Goal: Task Accomplishment & Management: Manage account settings

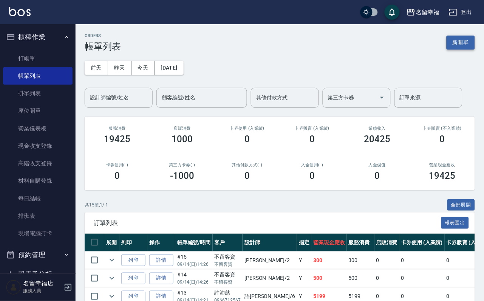
click at [447, 41] on button "新開單" at bounding box center [461, 43] width 28 height 14
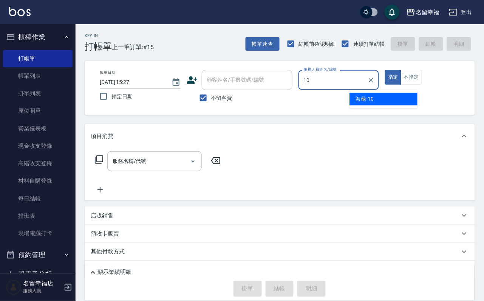
type input "海龜-10"
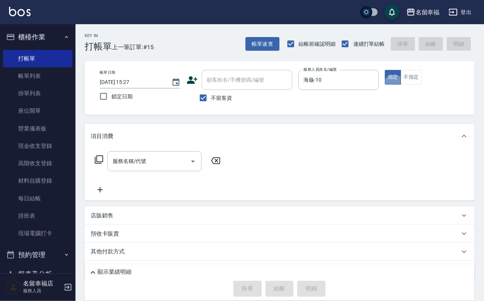
type button "true"
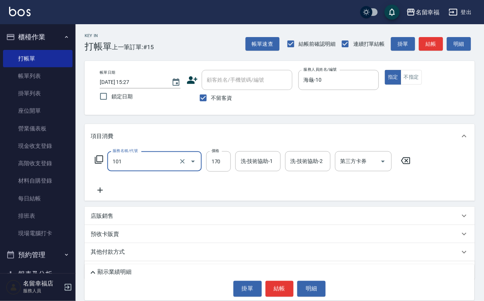
type input "洗髮(101)"
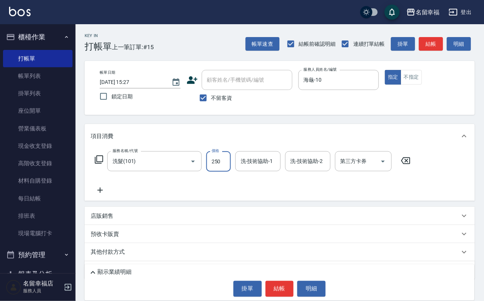
type input "250"
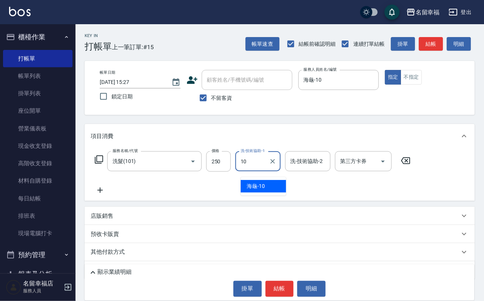
type input "海龜-10"
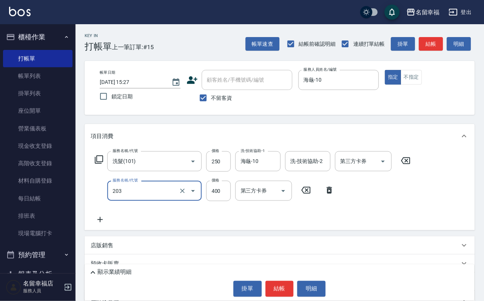
type input "指定單剪(203)"
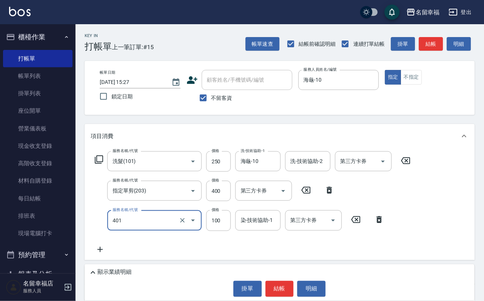
type input "補染(401)"
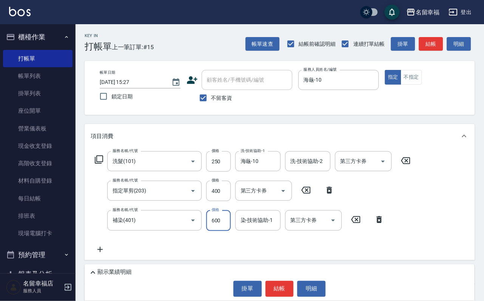
type input "600"
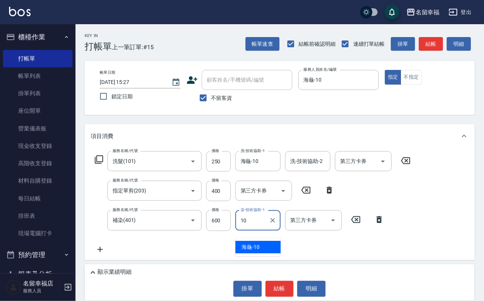
type input "海龜-10"
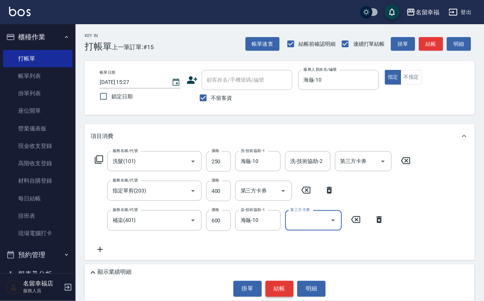
click at [266, 297] on button "結帳" at bounding box center [280, 289] width 28 height 16
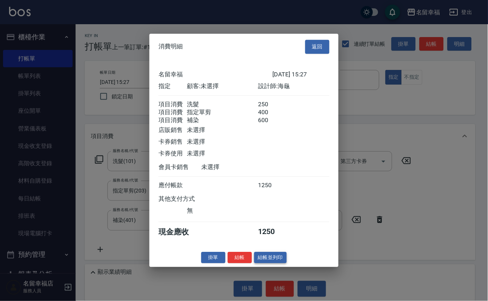
scroll to position [150, 0]
click at [231, 264] on button "結帳" at bounding box center [240, 258] width 24 height 12
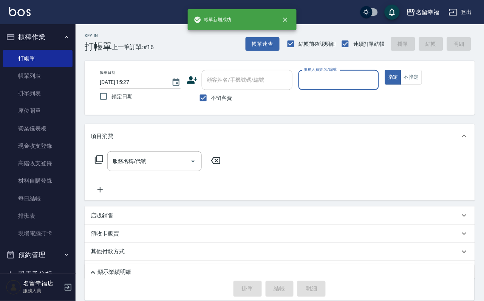
click at [422, 85] on button "不指定" at bounding box center [411, 77] width 21 height 15
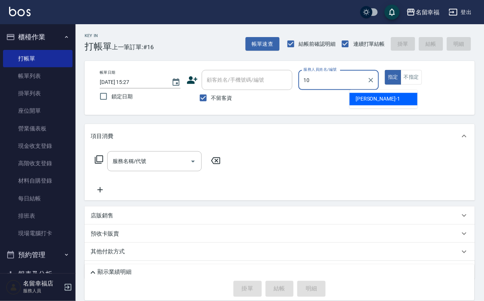
type input "海龜-10"
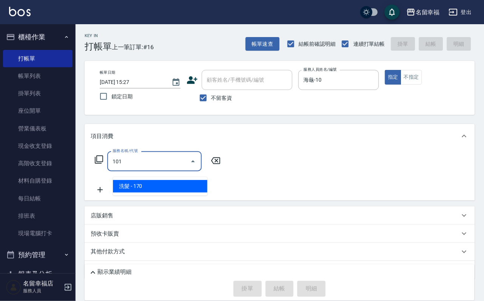
type input "洗髮(101)"
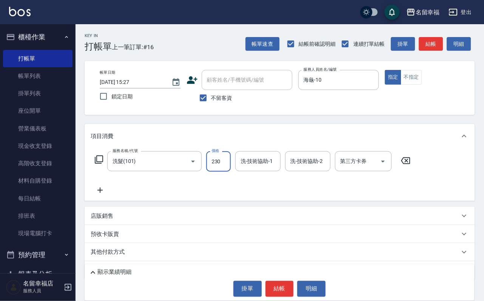
type input "230"
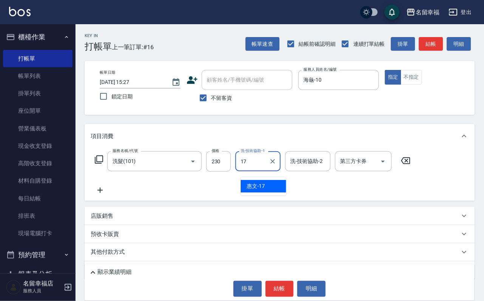
type input "惠文-17"
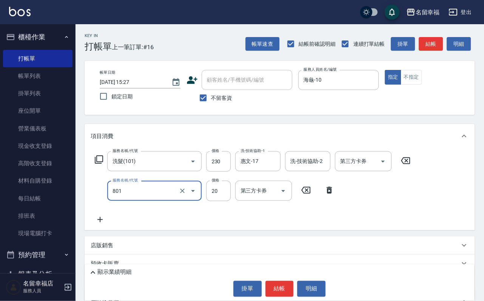
type input "潤絲(801)"
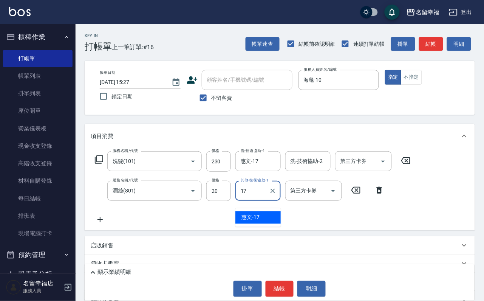
type input "惠文-17"
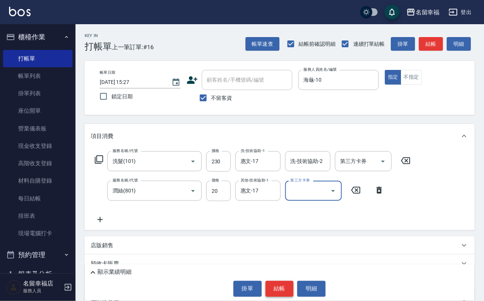
click at [281, 284] on button "結帳" at bounding box center [280, 289] width 28 height 16
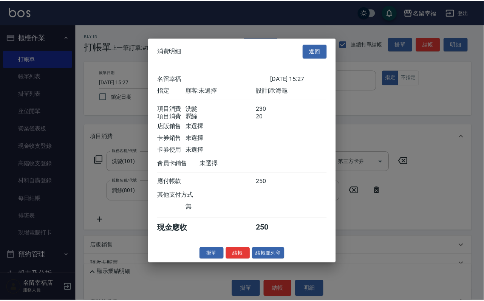
scroll to position [113, 0]
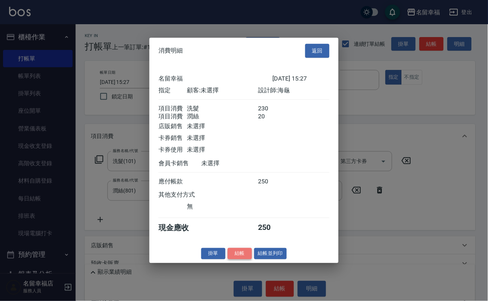
click at [236, 259] on button "結帳" at bounding box center [240, 254] width 24 height 12
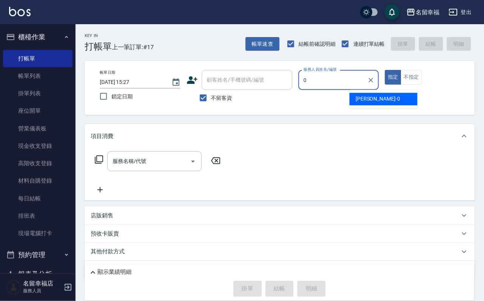
type input "小靜-0"
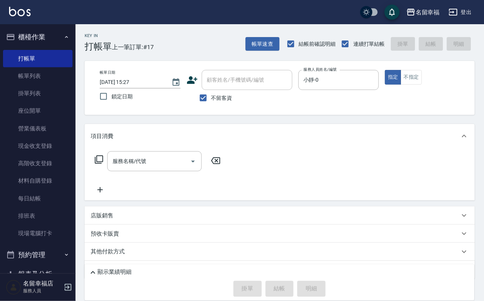
click at [104, 163] on icon at bounding box center [99, 159] width 9 height 9
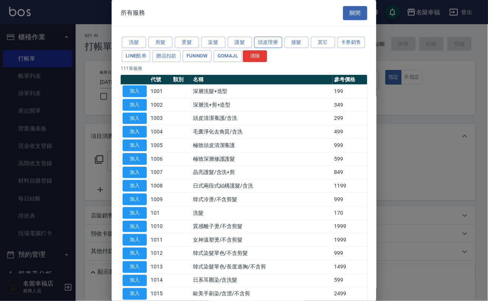
click at [264, 47] on button "頭皮理療" at bounding box center [268, 43] width 28 height 12
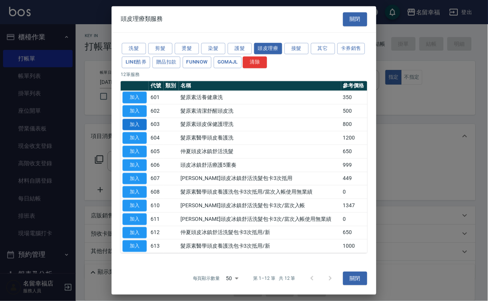
click at [143, 130] on button "加入" at bounding box center [135, 125] width 24 height 12
type input "髮原素頭皮保健護理洗(603)"
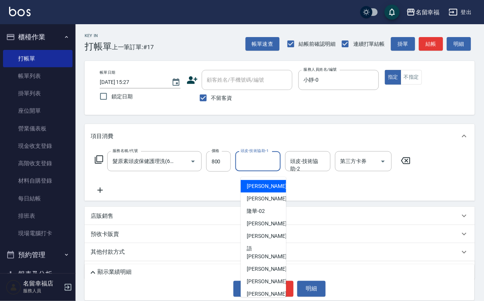
click at [267, 163] on div "頭皮-技術協助-1 頭皮-技術協助-1" at bounding box center [258, 161] width 45 height 20
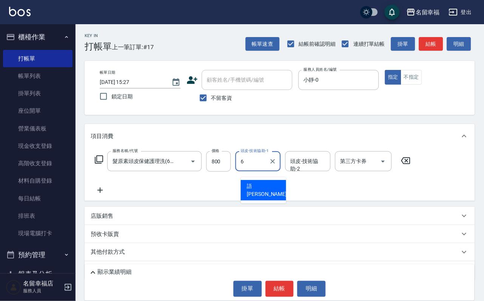
type input "語[PERSON_NAME]-6"
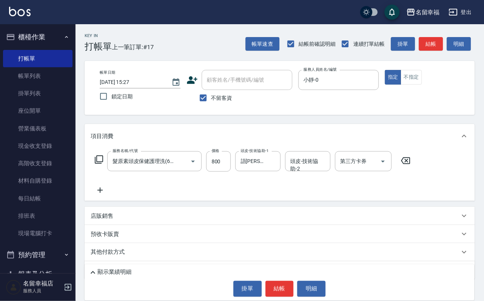
click at [102, 164] on icon at bounding box center [99, 159] width 9 height 9
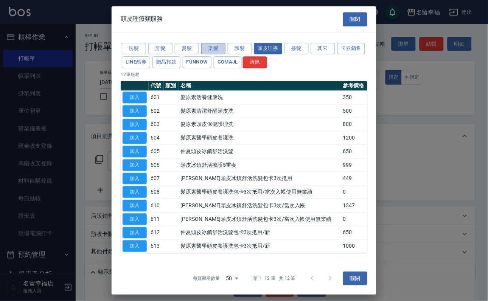
click at [209, 44] on button "染髮" at bounding box center [213, 49] width 24 height 12
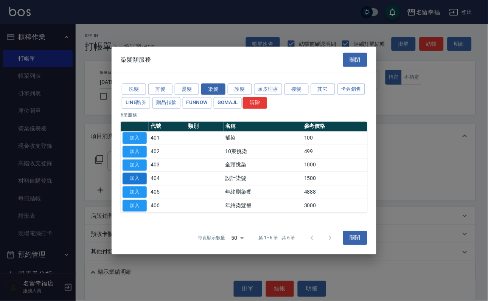
click at [127, 182] on button "加入" at bounding box center [135, 179] width 24 height 12
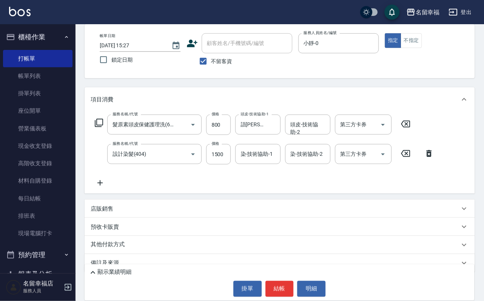
scroll to position [75, 0]
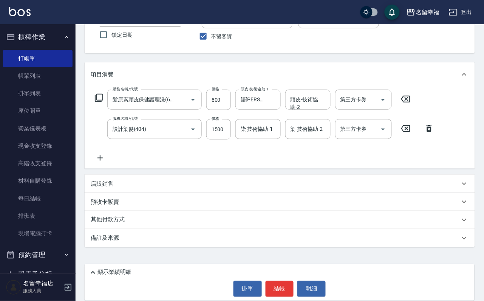
click at [131, 181] on div "店販銷售" at bounding box center [276, 184] width 370 height 8
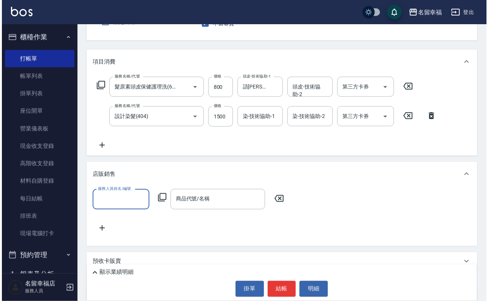
scroll to position [0, 0]
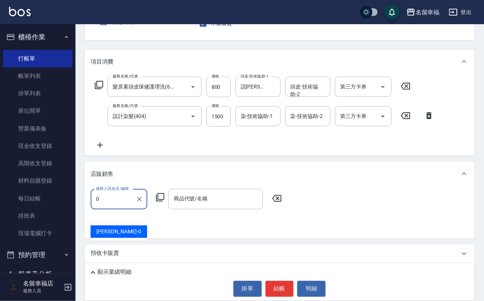
type input "小靜-0"
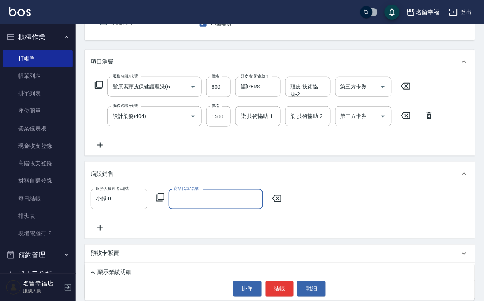
click at [165, 202] on icon at bounding box center [160, 197] width 9 height 9
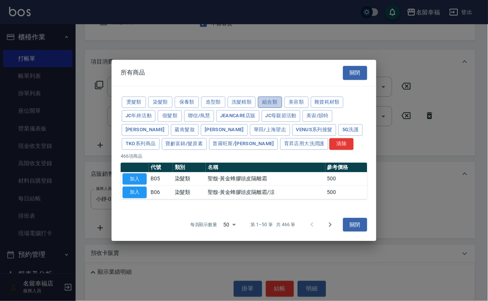
click at [282, 96] on button "組合類" at bounding box center [270, 102] width 24 height 12
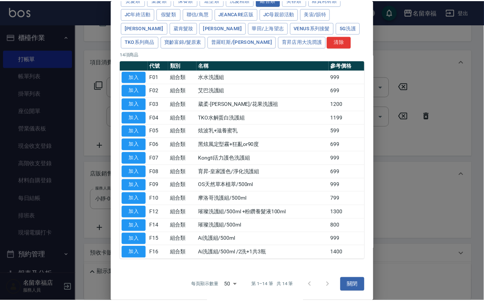
scroll to position [170, 0]
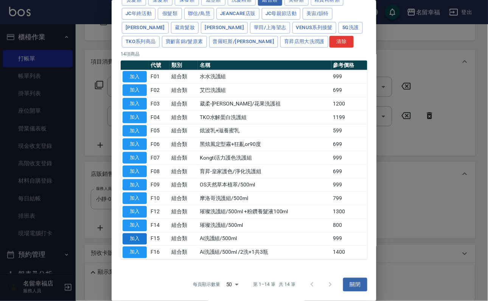
click at [134, 240] on button "加入" at bounding box center [135, 239] width 24 height 12
type input "Ai洗護組/500ml"
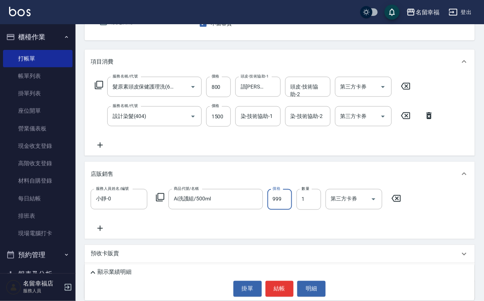
click at [284, 210] on input "999" at bounding box center [280, 199] width 25 height 20
type input "1000"
click at [257, 123] on input "染-技術協助-1" at bounding box center [258, 116] width 39 height 13
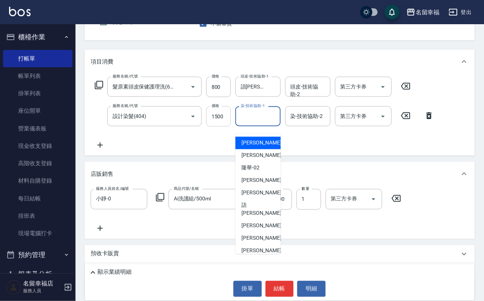
click at [222, 123] on input "1500" at bounding box center [219, 116] width 25 height 20
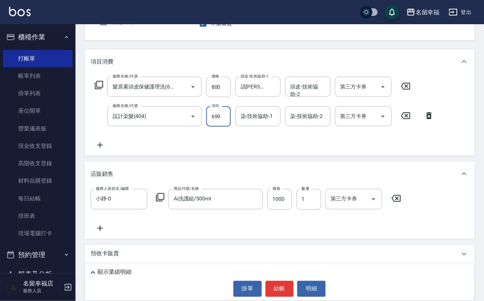
type input "699"
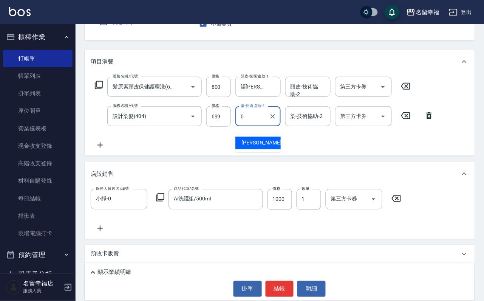
type input "小靜-0"
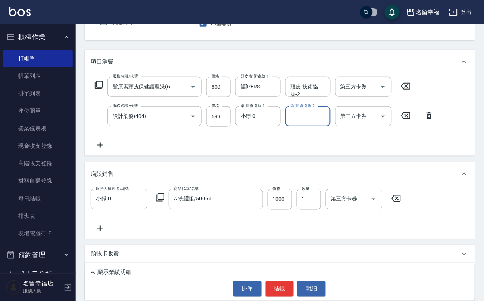
click at [98, 89] on icon at bounding box center [99, 85] width 8 height 8
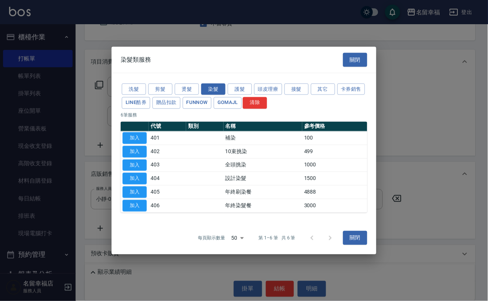
click at [232, 112] on p "6 筆服務" at bounding box center [244, 115] width 247 height 7
click at [243, 83] on button "護髮" at bounding box center [240, 89] width 24 height 12
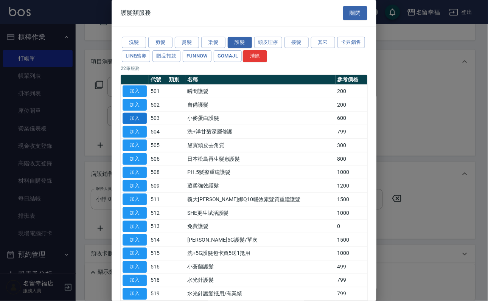
click at [137, 124] on button "加入" at bounding box center [135, 119] width 24 height 12
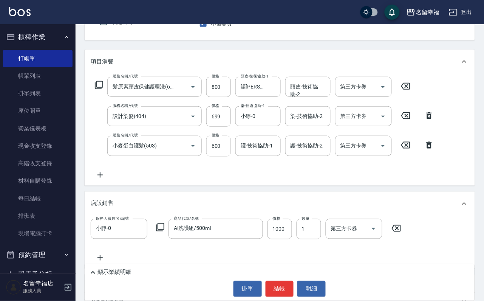
click at [216, 156] on input "600" at bounding box center [219, 146] width 25 height 20
type input "500"
type input "小靜-0"
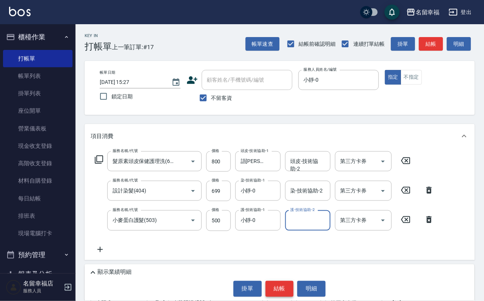
click at [279, 283] on button "結帳" at bounding box center [280, 289] width 28 height 16
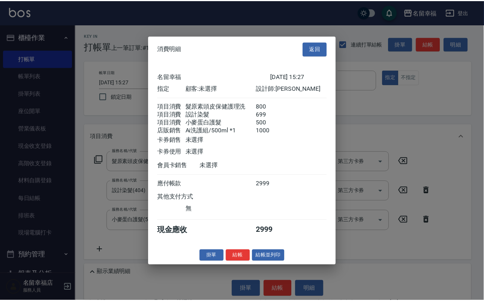
scroll to position [146, 0]
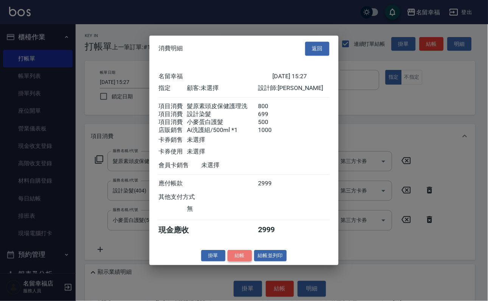
click at [232, 262] on button "結帳" at bounding box center [240, 256] width 24 height 12
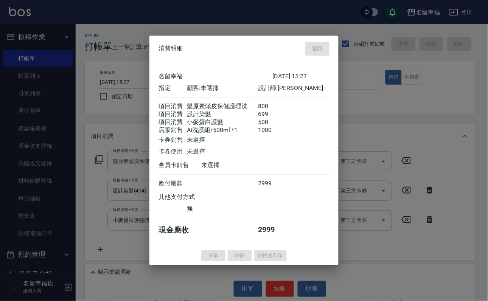
type input "[DATE] 15:54"
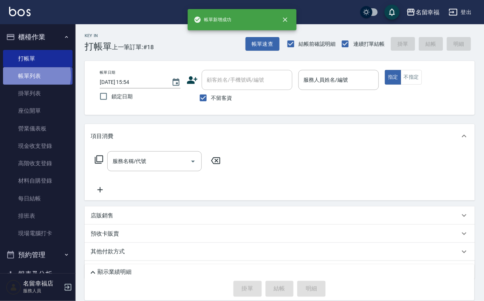
click at [31, 80] on link "帳單列表" at bounding box center [38, 75] width 70 height 17
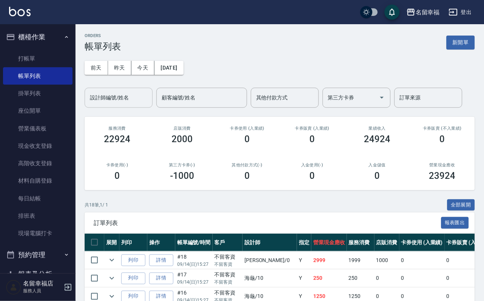
click at [115, 96] on input "設計師編號/姓名" at bounding box center [118, 97] width 61 height 13
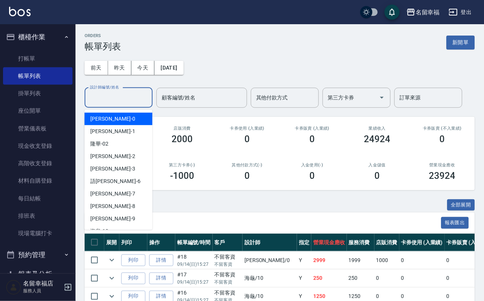
type input "小靜-0"
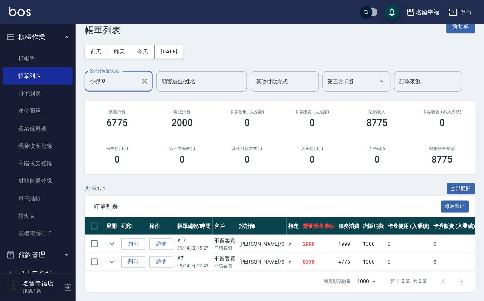
scroll to position [64, 0]
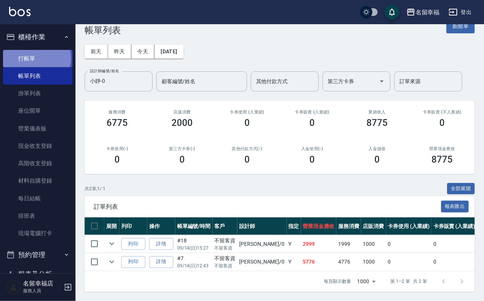
click at [34, 62] on link "打帳單" at bounding box center [38, 58] width 70 height 17
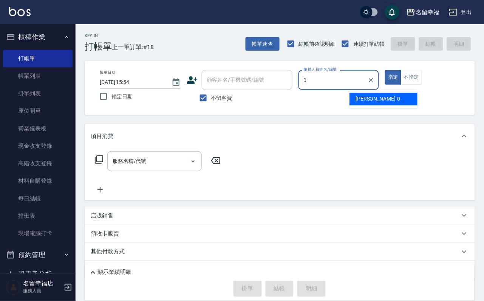
type input "小靜-0"
type button "true"
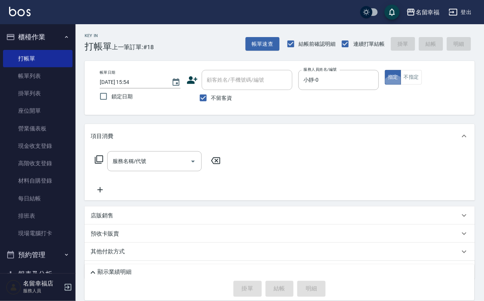
click at [95, 164] on icon at bounding box center [99, 159] width 9 height 9
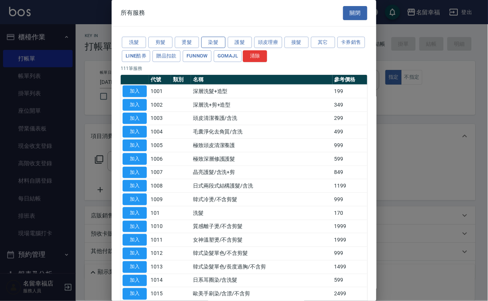
click at [214, 45] on button "染髮" at bounding box center [213, 43] width 24 height 12
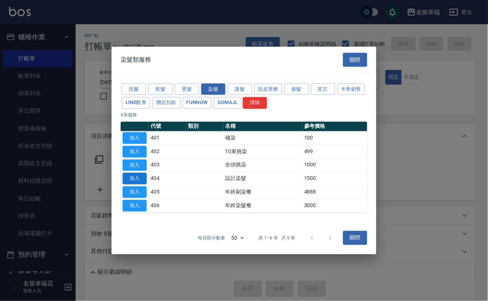
click at [128, 185] on button "加入" at bounding box center [135, 179] width 24 height 12
type input "設計染髮(404)"
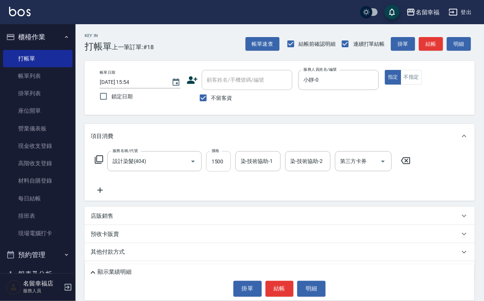
click at [228, 166] on input "1500" at bounding box center [219, 161] width 25 height 20
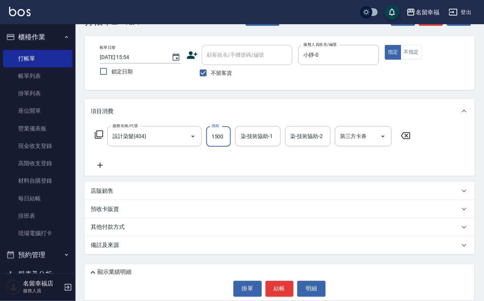
scroll to position [45, 0]
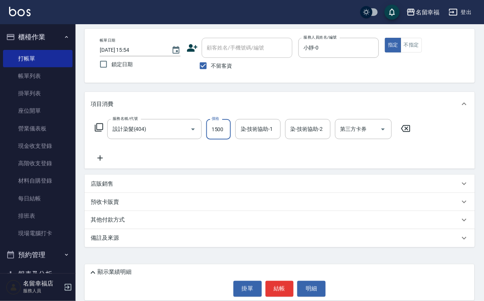
click at [118, 183] on div "店販銷售" at bounding box center [276, 184] width 370 height 8
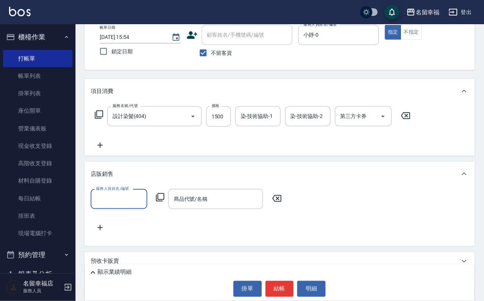
scroll to position [0, 0]
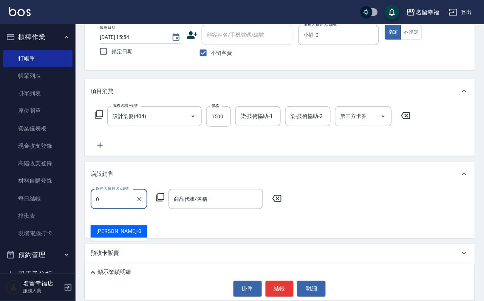
type input "小靜-0"
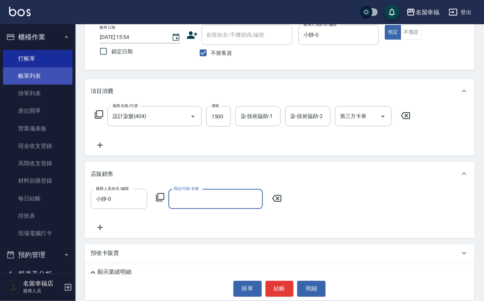
click at [41, 78] on link "帳單列表" at bounding box center [38, 75] width 70 height 17
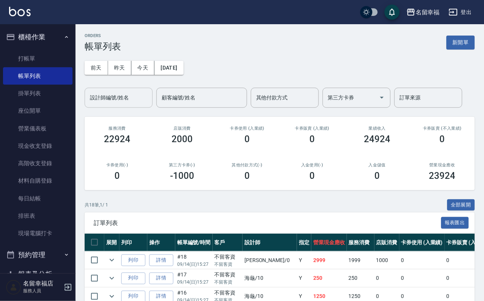
click at [115, 101] on input "設計師編號/姓名" at bounding box center [118, 97] width 61 height 13
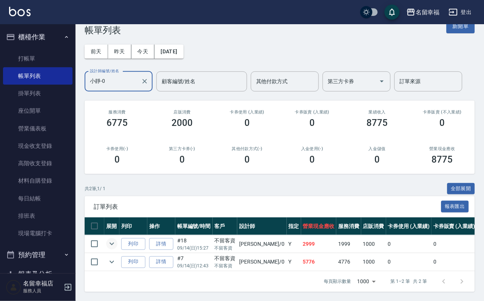
scroll to position [57, 0]
type input "小靜-0"
click at [116, 239] on icon "expand row" at bounding box center [111, 243] width 9 height 9
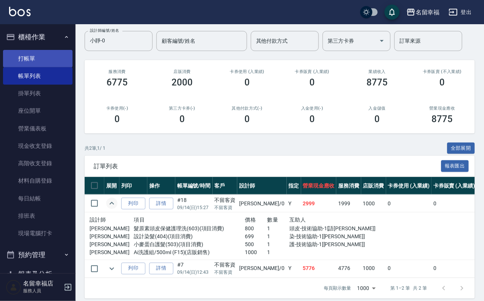
click at [24, 63] on link "打帳單" at bounding box center [38, 58] width 70 height 17
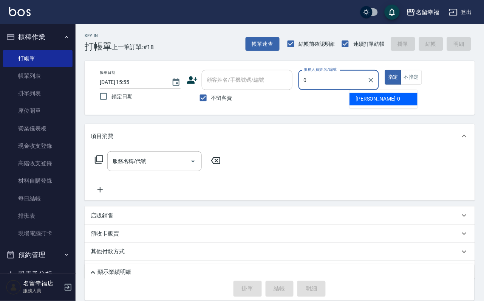
type input "小靜-0"
type button "true"
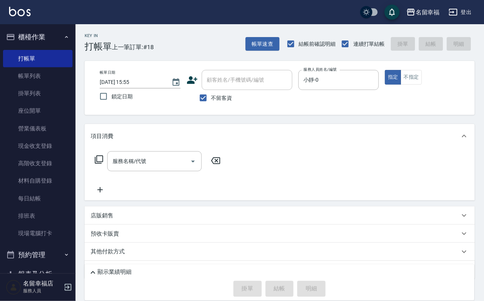
click at [101, 164] on icon at bounding box center [99, 159] width 9 height 9
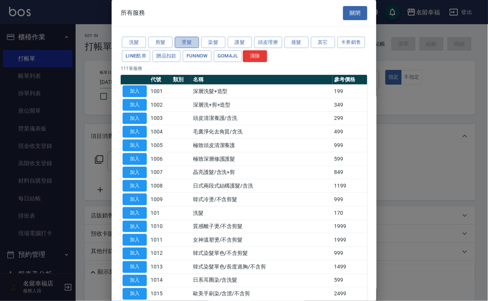
click at [184, 42] on button "燙髮" at bounding box center [187, 43] width 24 height 12
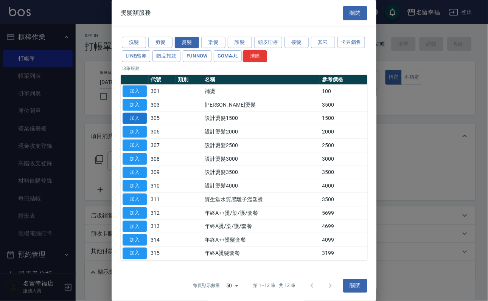
click at [136, 124] on button "加入" at bounding box center [135, 119] width 24 height 12
type input "設計燙髮1500(305)"
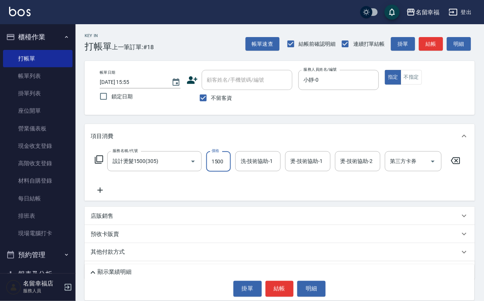
click at [227, 165] on input "1500" at bounding box center [219, 161] width 25 height 20
type input "888"
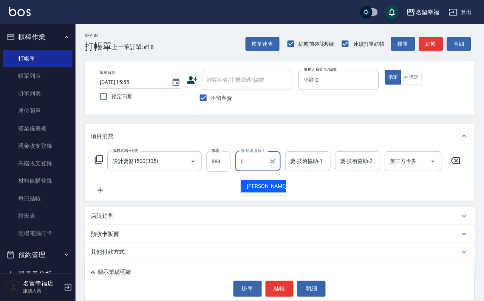
type input "小靜-0"
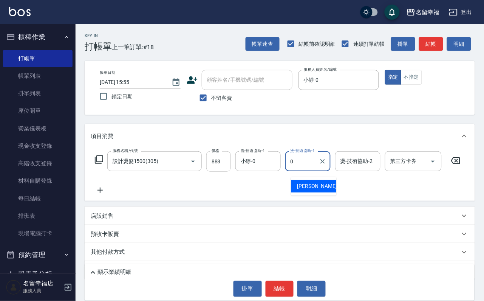
type input "小靜-0"
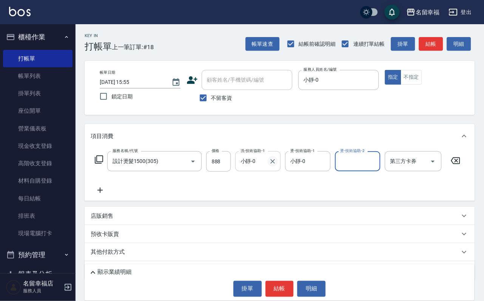
drag, startPoint x: 275, startPoint y: 171, endPoint x: 252, endPoint y: 171, distance: 22.3
click at [274, 165] on icon "Clear" at bounding box center [273, 162] width 8 height 8
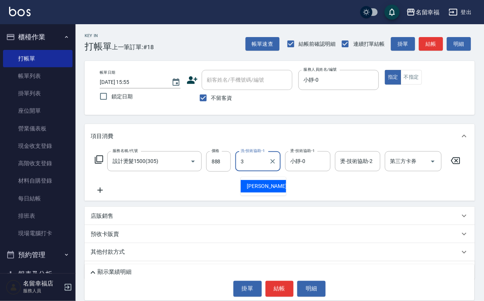
type input "[PERSON_NAME]-3"
click at [97, 164] on icon at bounding box center [99, 159] width 9 height 9
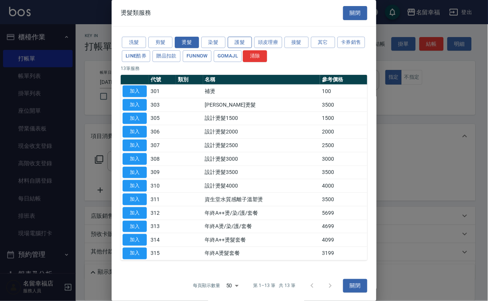
click at [238, 45] on button "護髮" at bounding box center [240, 43] width 24 height 12
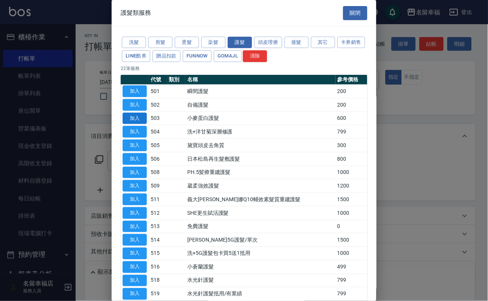
click at [130, 124] on button "加入" at bounding box center [135, 119] width 24 height 12
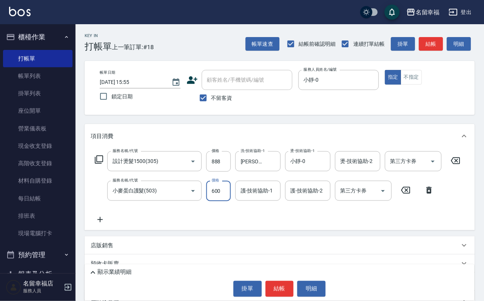
click at [226, 199] on input "600" at bounding box center [219, 191] width 25 height 20
type input "500"
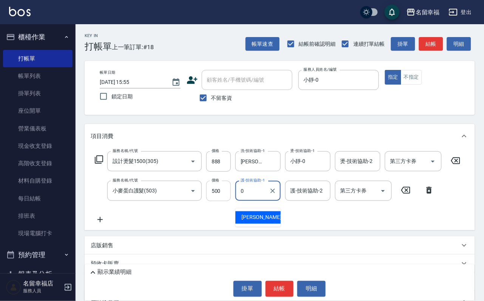
type input "小靜-0"
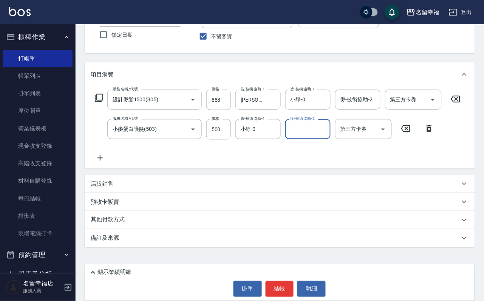
scroll to position [83, 0]
click at [121, 181] on div "店販銷售" at bounding box center [276, 184] width 370 height 8
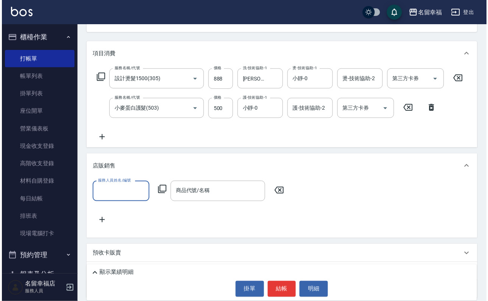
scroll to position [0, 0]
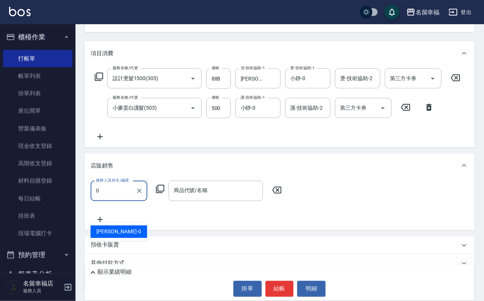
type input "小靜-0"
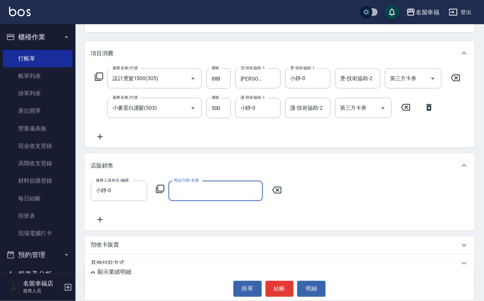
click at [165, 194] on icon at bounding box center [160, 189] width 9 height 9
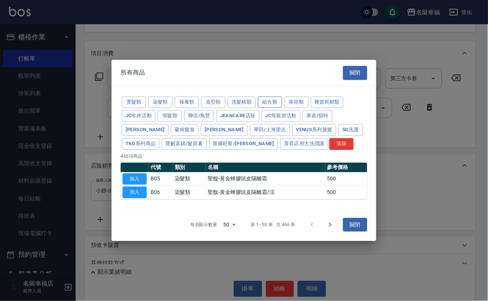
click at [282, 96] on button "組合類" at bounding box center [270, 102] width 24 height 12
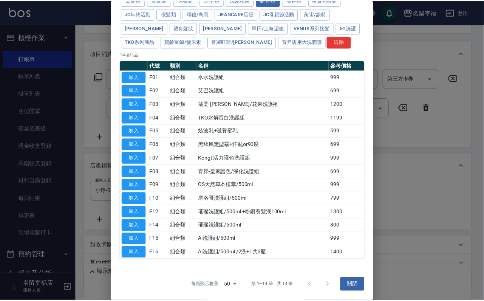
scroll to position [184, 0]
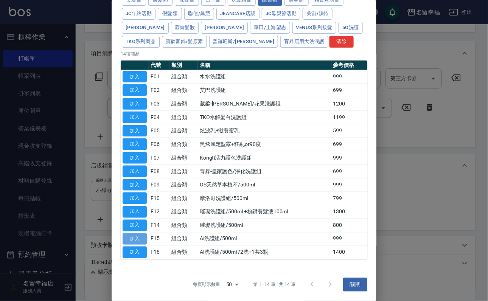
click at [138, 233] on button "加入" at bounding box center [135, 239] width 24 height 12
type input "Ai洗護組/500ml"
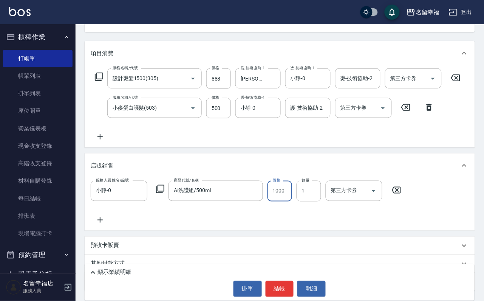
scroll to position [0, 0]
type input "1000"
click at [279, 282] on button "結帳" at bounding box center [280, 289] width 28 height 16
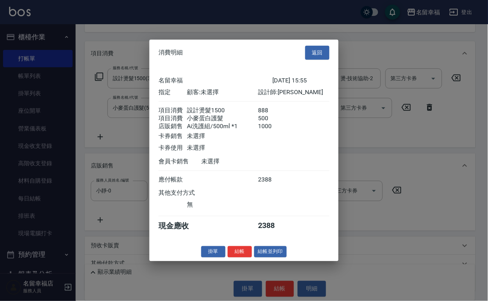
scroll to position [118, 0]
click at [233, 258] on button "結帳" at bounding box center [240, 252] width 24 height 12
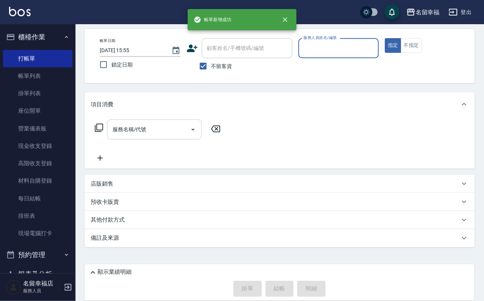
scroll to position [45, 0]
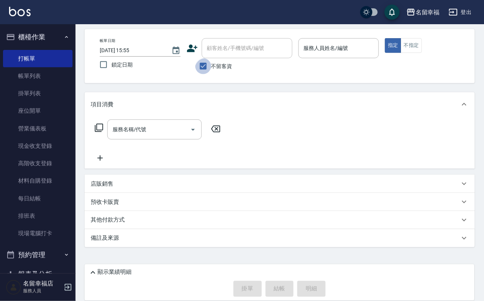
click at [198, 58] on input "不留客資" at bounding box center [204, 66] width 16 height 16
checkbox input "false"
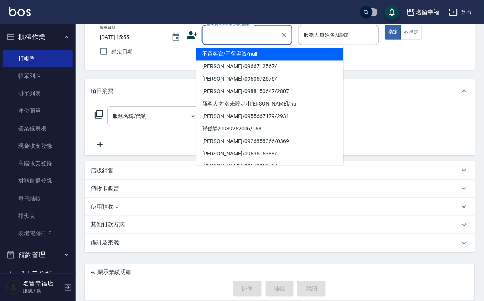
click at [245, 35] on input "顧客姓名/手機號碼/編號" at bounding box center [241, 34] width 73 height 13
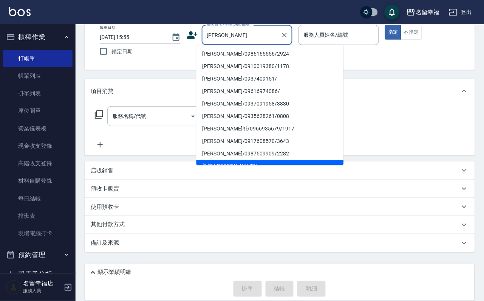
click at [242, 51] on li "[PERSON_NAME]/0986165556/2924" at bounding box center [271, 54] width 148 height 12
type input "[PERSON_NAME]/0986165556/2924"
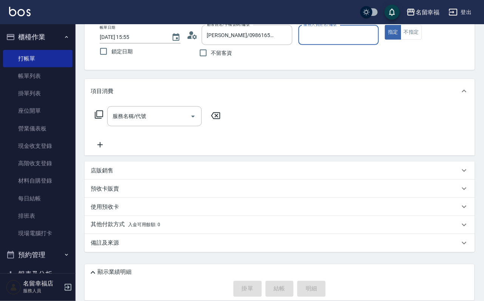
type input "碧涵-2"
click at [102, 119] on icon at bounding box center [99, 114] width 9 height 9
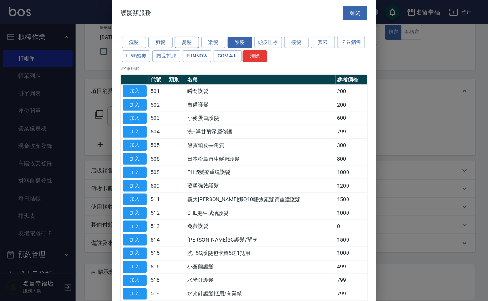
click at [184, 44] on button "燙髮" at bounding box center [187, 43] width 24 height 12
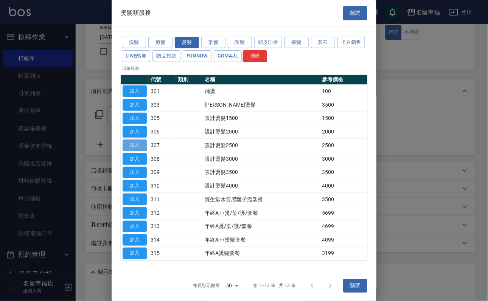
click at [132, 151] on button "加入" at bounding box center [135, 146] width 24 height 12
type input "設計燙髮2500(307)"
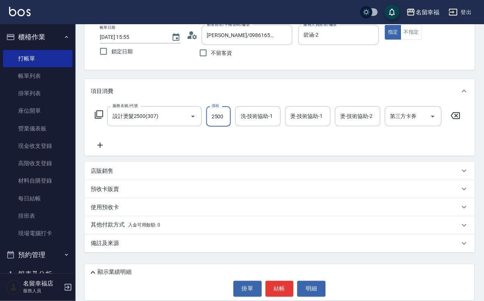
click at [228, 122] on input "2500" at bounding box center [219, 116] width 25 height 20
type input "2200"
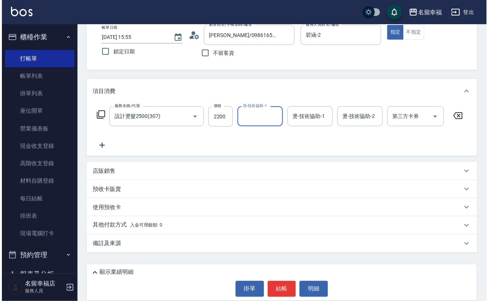
scroll to position [0, 0]
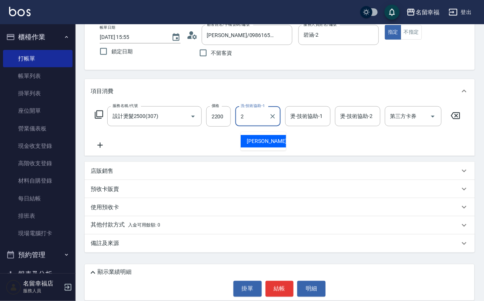
type input "碧涵-2"
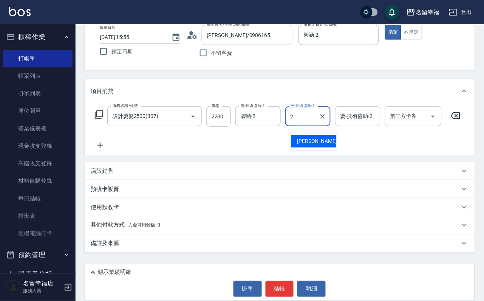
type input "碧涵-2"
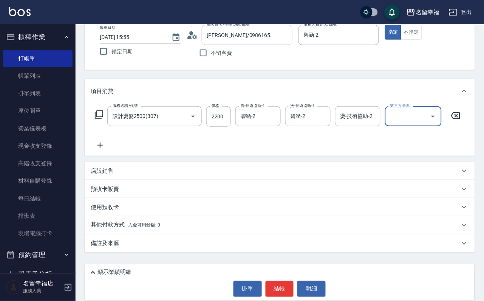
click at [103, 119] on icon at bounding box center [99, 114] width 9 height 9
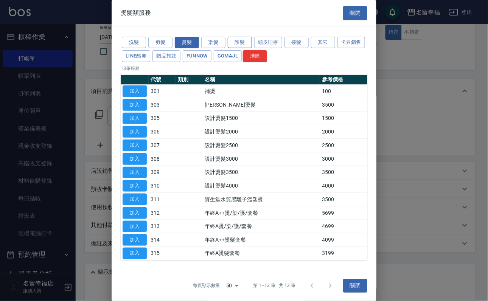
click at [246, 43] on button "護髮" at bounding box center [240, 43] width 24 height 12
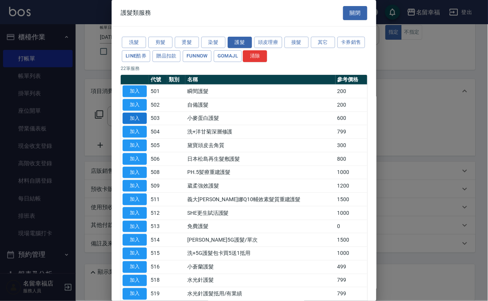
click at [140, 124] on button "加入" at bounding box center [135, 119] width 24 height 12
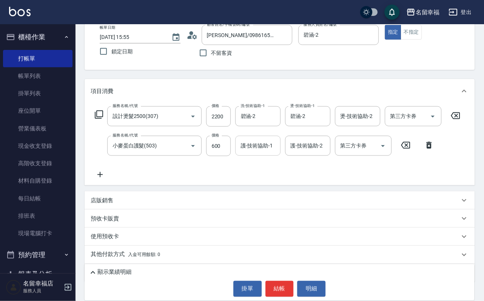
click at [256, 152] on input "護-技術協助-1" at bounding box center [258, 145] width 39 height 13
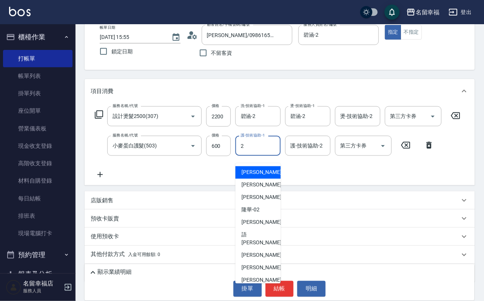
type input "碧涵-2"
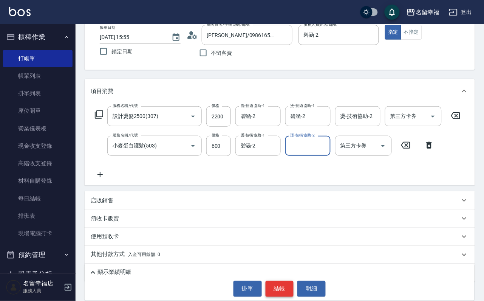
click at [276, 284] on button "結帳" at bounding box center [280, 289] width 28 height 16
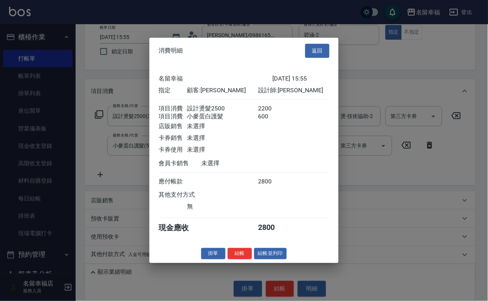
scroll to position [122, 0]
click at [231, 259] on button "結帳" at bounding box center [240, 254] width 24 height 12
type input "[DATE] 15:56"
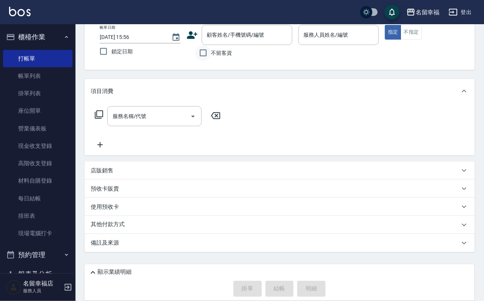
click at [200, 59] on input "不留客資" at bounding box center [204, 53] width 16 height 16
checkbox input "true"
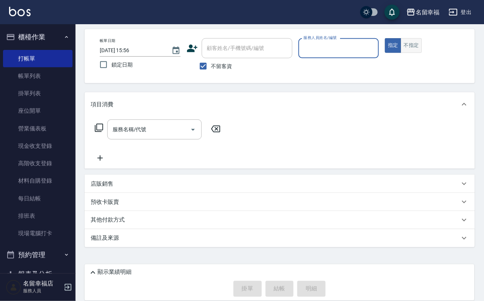
click at [422, 49] on button "不指定" at bounding box center [411, 45] width 21 height 15
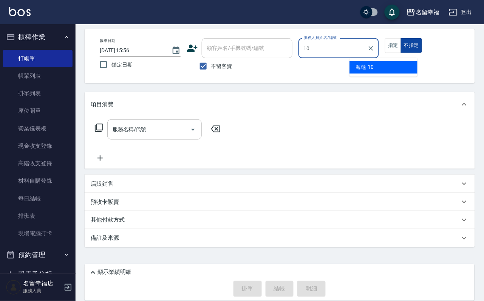
type input "海龜-10"
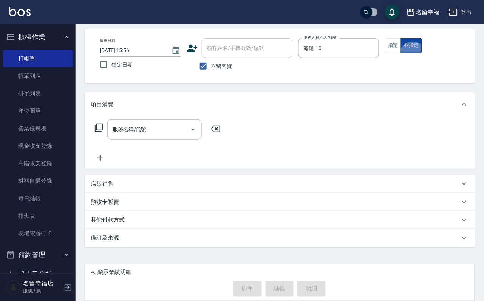
type button "false"
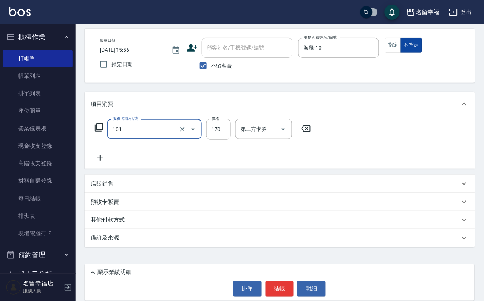
type input "洗髮(101)"
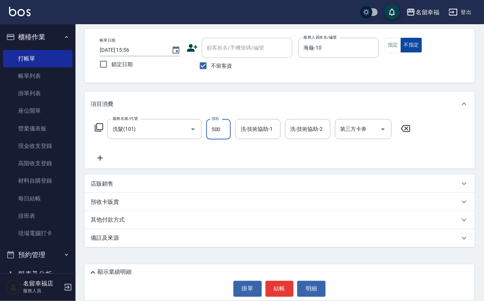
type input "500"
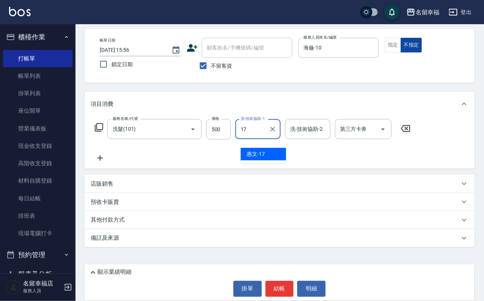
type input "惠文-17"
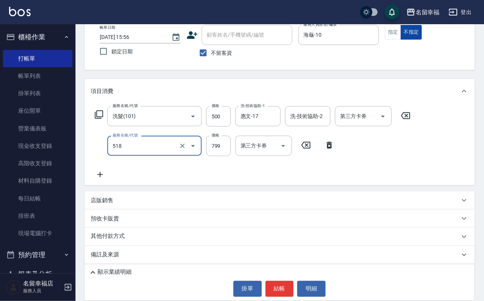
type input "水光針護髮(518)"
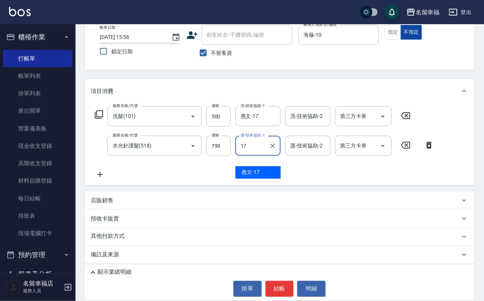
type input "惠文-17"
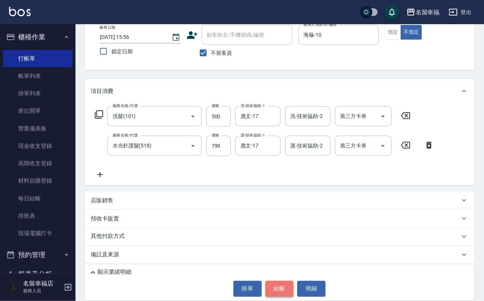
click at [286, 287] on button "結帳" at bounding box center [280, 289] width 28 height 16
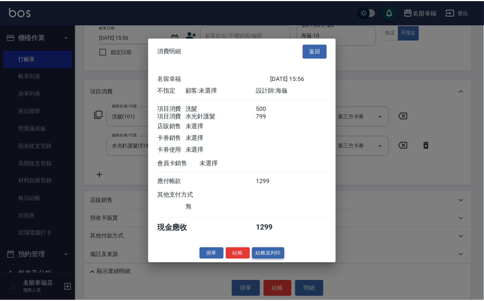
scroll to position [136, 0]
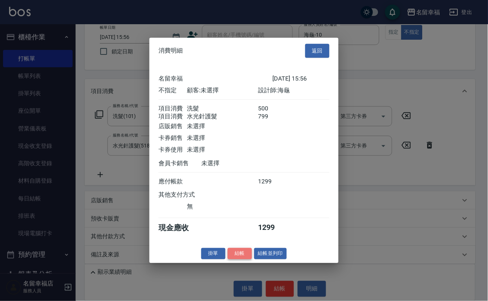
click at [229, 259] on button "結帳" at bounding box center [240, 254] width 24 height 12
type input "[DATE] 15:59"
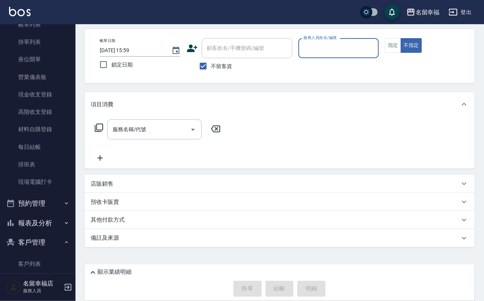
scroll to position [113, 0]
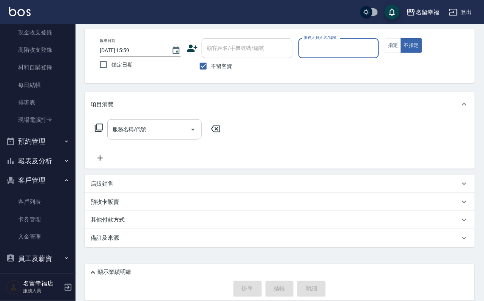
click at [37, 171] on button "報表及分析" at bounding box center [38, 161] width 70 height 20
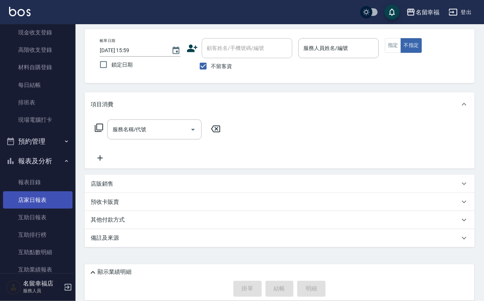
click at [34, 209] on link "店家日報表" at bounding box center [38, 199] width 70 height 17
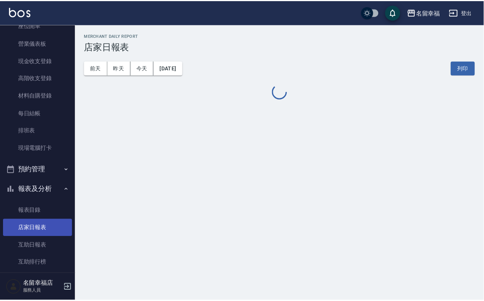
scroll to position [57, 0]
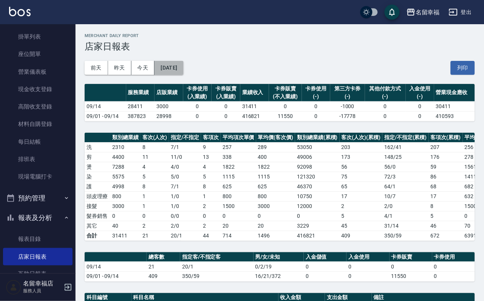
click at [183, 71] on button "[DATE]" at bounding box center [169, 68] width 29 height 14
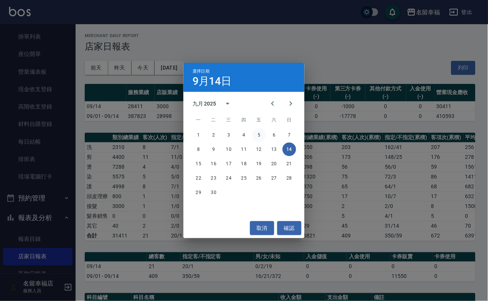
click at [255, 137] on button "5" at bounding box center [259, 135] width 14 height 14
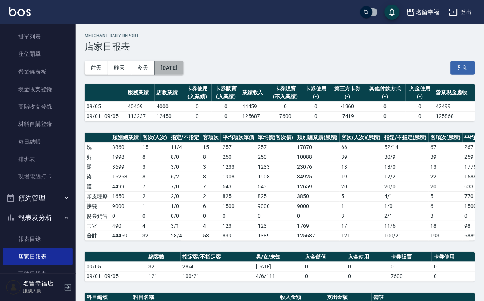
click at [183, 70] on button "[DATE]" at bounding box center [169, 68] width 29 height 14
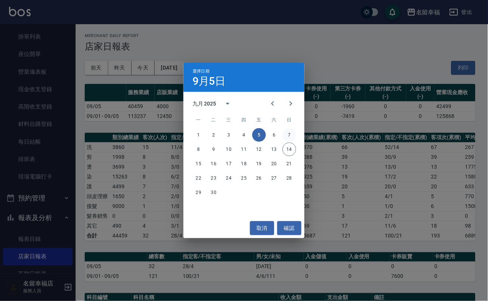
click at [291, 135] on button "7" at bounding box center [290, 135] width 14 height 14
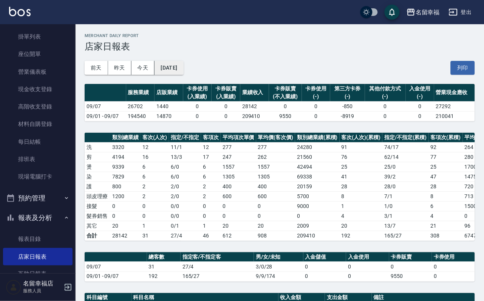
click at [183, 66] on button "[DATE]" at bounding box center [169, 68] width 29 height 14
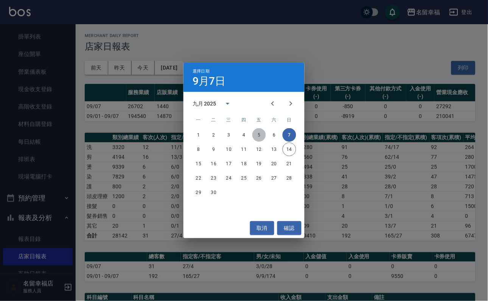
click at [258, 136] on button "5" at bounding box center [259, 135] width 14 height 14
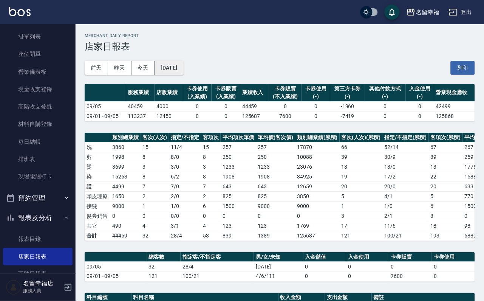
click at [200, 76] on div "[DATE] [DATE] [DATE] [DATE] 列印" at bounding box center [280, 68] width 391 height 32
click at [183, 73] on button "[DATE]" at bounding box center [169, 68] width 29 height 14
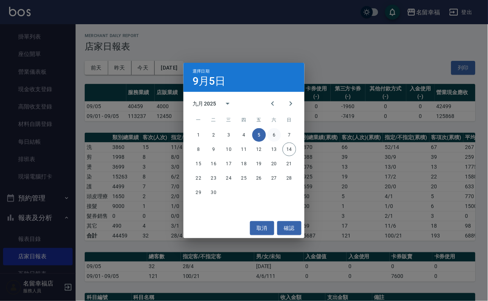
click at [273, 135] on button "6" at bounding box center [274, 135] width 14 height 14
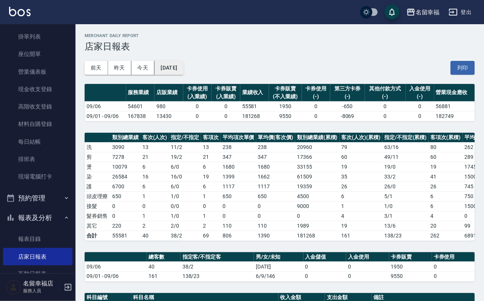
click at [183, 74] on button "[DATE]" at bounding box center [169, 68] width 29 height 14
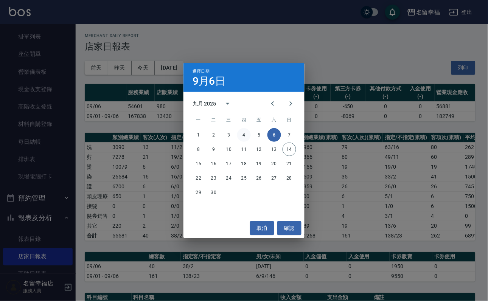
click at [245, 136] on button "4" at bounding box center [244, 135] width 14 height 14
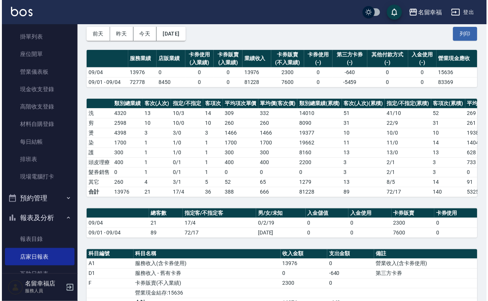
scroll to position [33, 0]
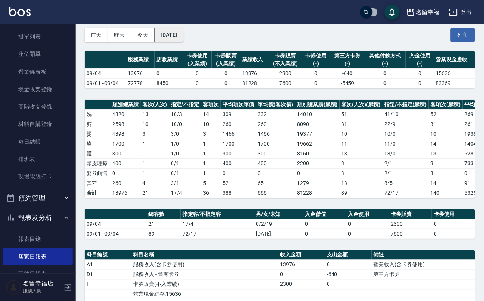
click at [183, 40] on button "[DATE]" at bounding box center [169, 35] width 29 height 14
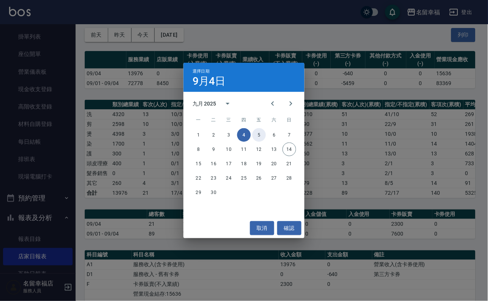
click at [254, 135] on button "5" at bounding box center [259, 135] width 14 height 14
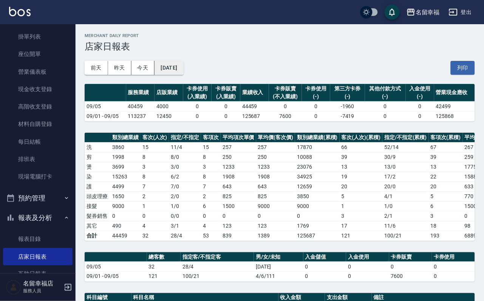
click at [183, 68] on button "[DATE]" at bounding box center [169, 68] width 29 height 14
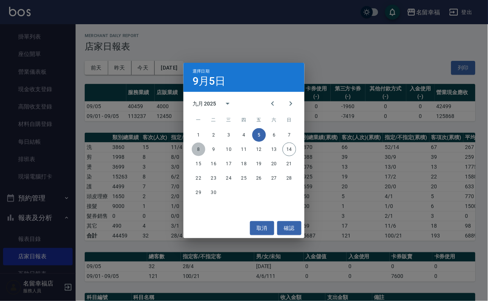
click at [197, 149] on button "8" at bounding box center [199, 150] width 14 height 14
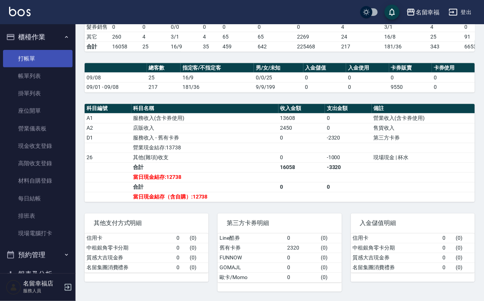
click at [31, 59] on link "打帳單" at bounding box center [38, 58] width 70 height 17
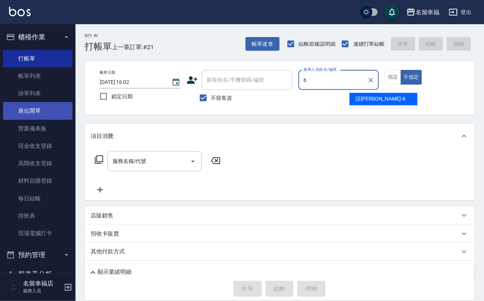
type input "語[PERSON_NAME]-6"
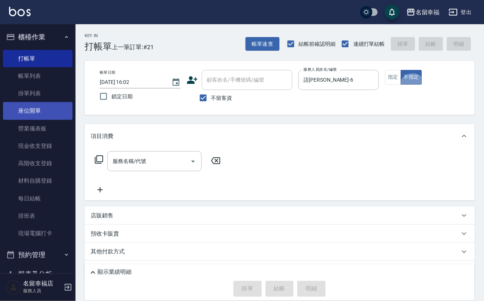
type button "false"
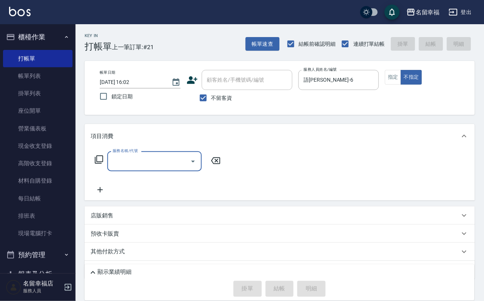
click at [101, 164] on icon at bounding box center [99, 159] width 9 height 9
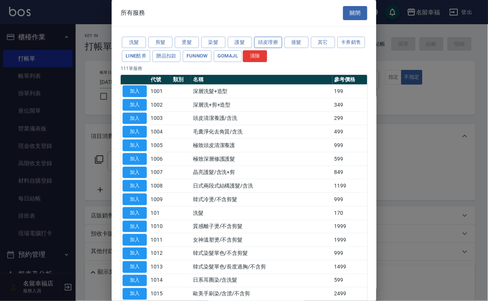
click at [282, 43] on button "頭皮理療" at bounding box center [268, 43] width 28 height 12
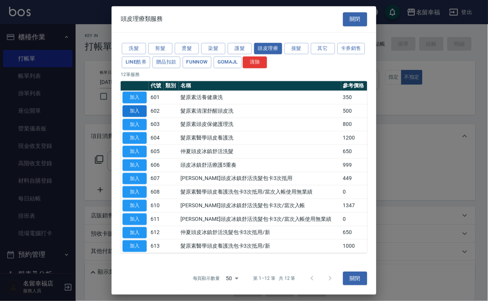
click at [135, 117] on button "加入" at bounding box center [135, 111] width 24 height 12
type input "髮原素清潔舒醒頭皮洗(602)"
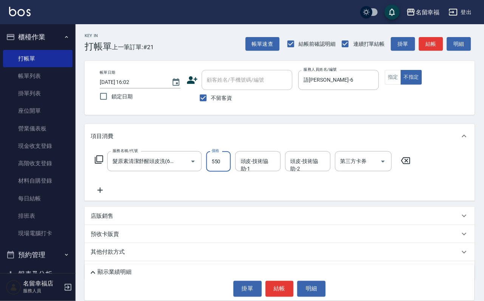
type input "550"
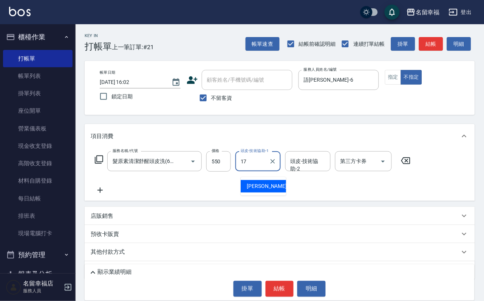
type input "惠文-17"
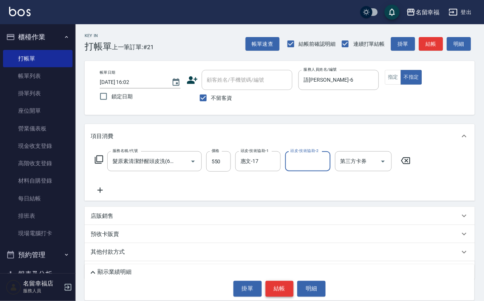
click at [286, 286] on button "結帳" at bounding box center [280, 289] width 28 height 16
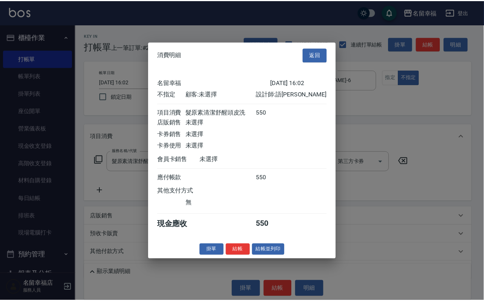
scroll to position [107, 0]
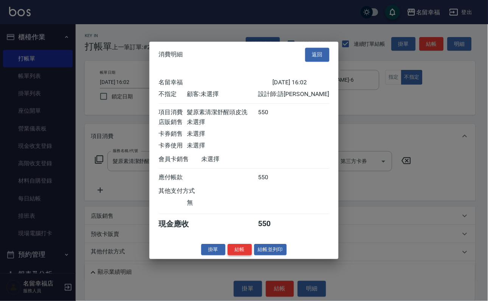
click at [228, 256] on button "結帳" at bounding box center [240, 250] width 24 height 12
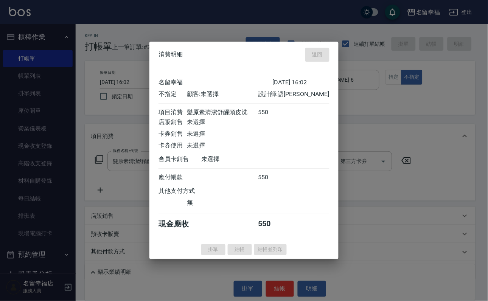
type input "[DATE] 16:03"
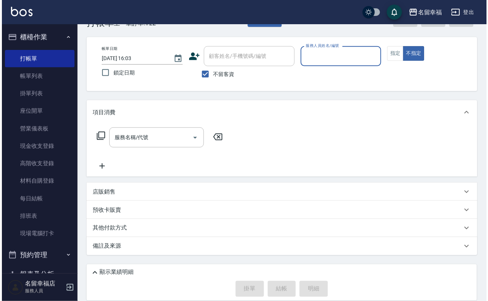
scroll to position [0, 0]
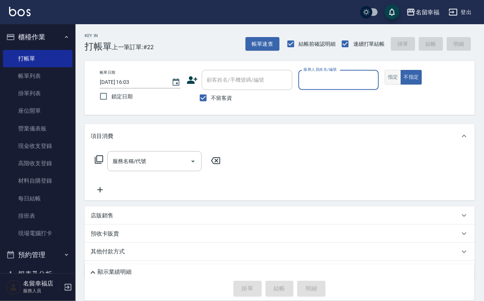
click at [402, 82] on button "指定" at bounding box center [393, 77] width 16 height 15
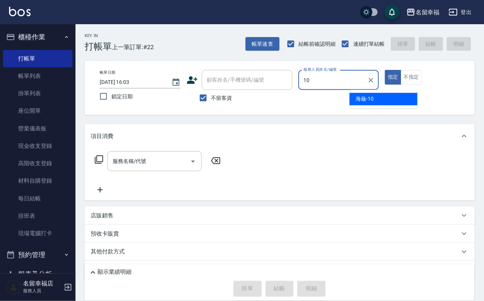
type input "海龜-10"
type button "true"
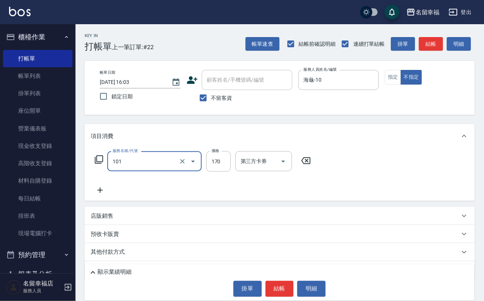
type input "洗髮(101)"
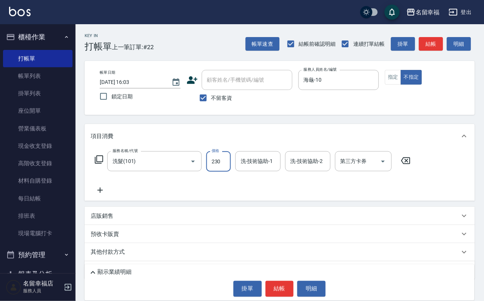
type input "230"
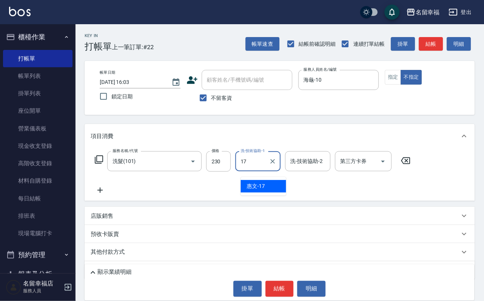
type input "惠文-17"
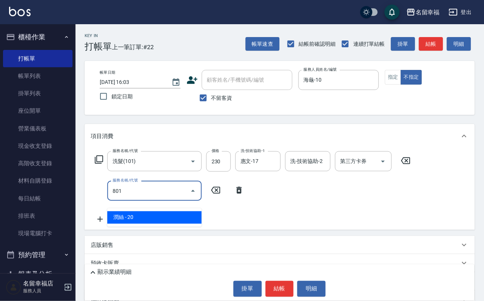
type input "潤絲(801)"
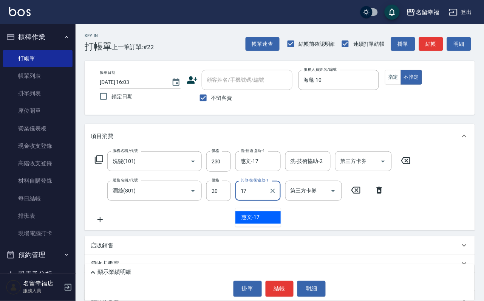
type input "惠文-17"
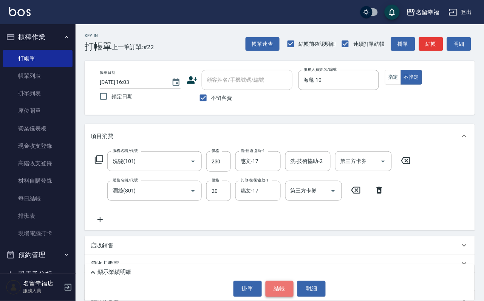
click at [291, 289] on button "結帳" at bounding box center [280, 289] width 28 height 16
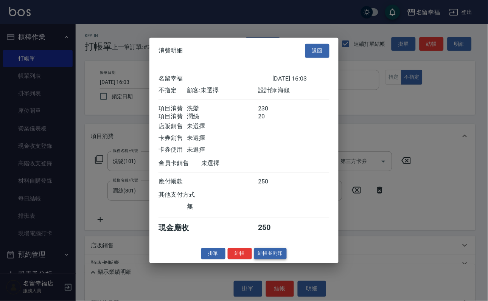
scroll to position [136, 0]
click at [282, 259] on button "結帳並列印" at bounding box center [270, 254] width 33 height 12
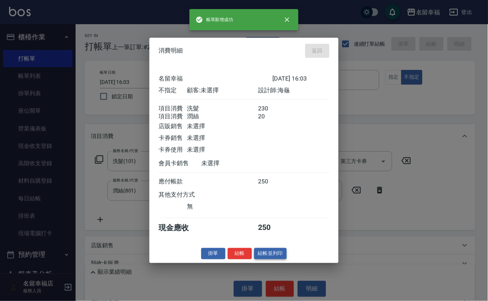
type input "[DATE] 16:06"
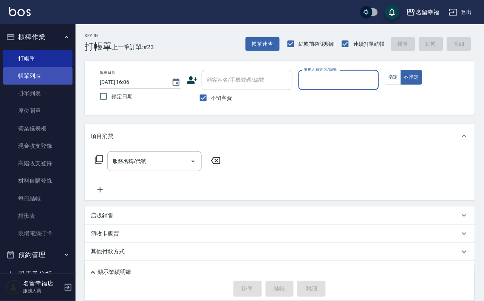
click at [33, 77] on link "帳單列表" at bounding box center [38, 75] width 70 height 17
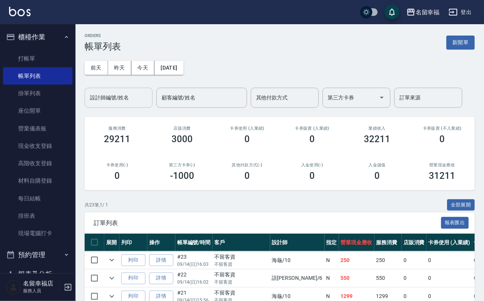
click at [118, 95] on div "設計師編號/姓名 設計師編號/姓名" at bounding box center [119, 98] width 68 height 20
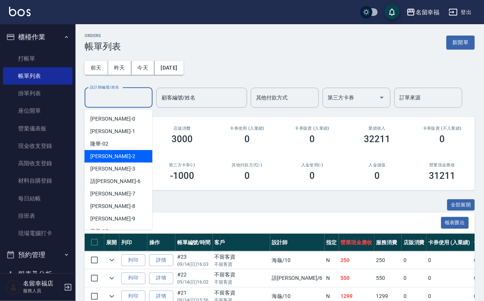
click at [108, 151] on div "[PERSON_NAME] -2" at bounding box center [119, 156] width 68 height 12
type input "碧涵-2"
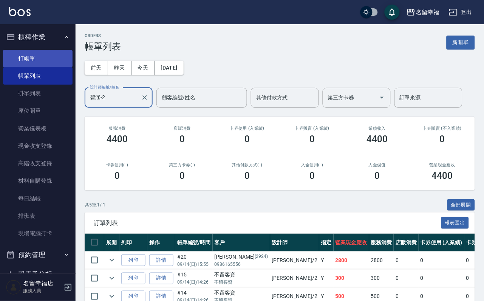
click at [38, 61] on link "打帳單" at bounding box center [38, 58] width 70 height 17
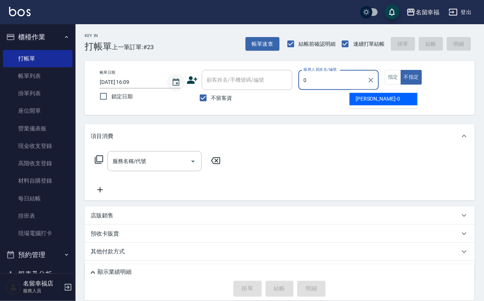
type input "小靜-0"
type button "false"
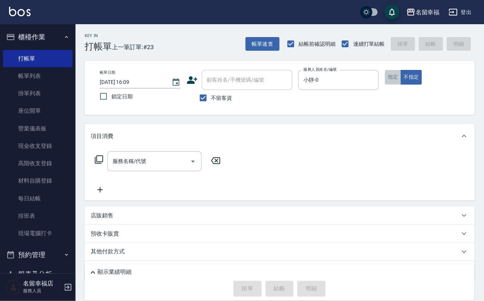
click at [402, 85] on button "指定" at bounding box center [393, 77] width 16 height 15
click at [100, 164] on icon at bounding box center [99, 159] width 9 height 9
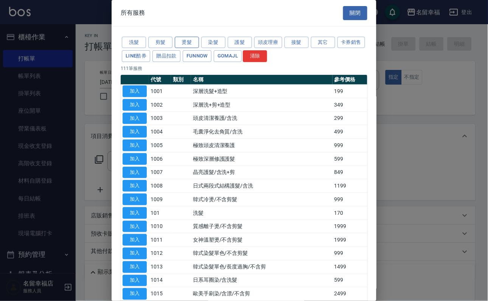
click at [181, 44] on button "燙髮" at bounding box center [187, 43] width 24 height 12
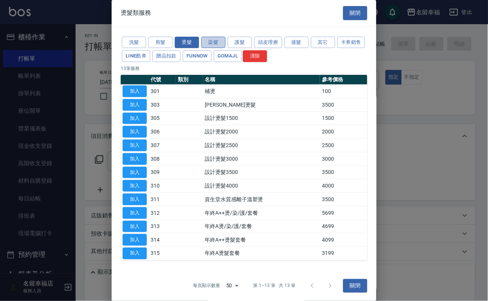
click at [209, 43] on button "染髮" at bounding box center [213, 43] width 24 height 12
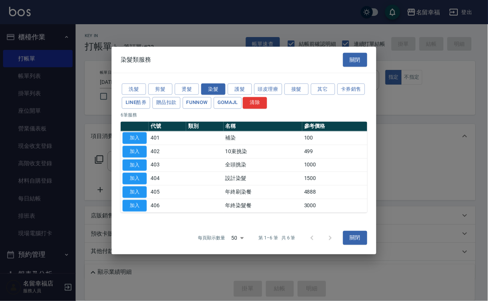
click at [131, 185] on button "加入" at bounding box center [135, 179] width 24 height 12
type input "設計染髮(404)"
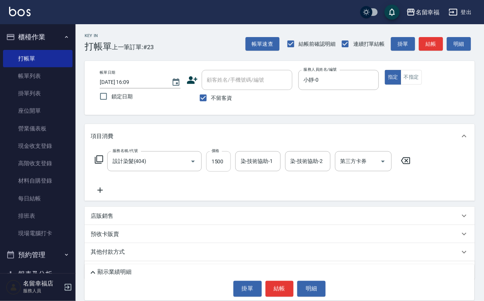
click at [225, 168] on input "1500" at bounding box center [219, 161] width 25 height 20
type input "888"
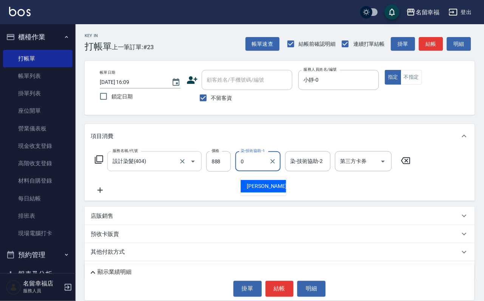
type input "小靜-0"
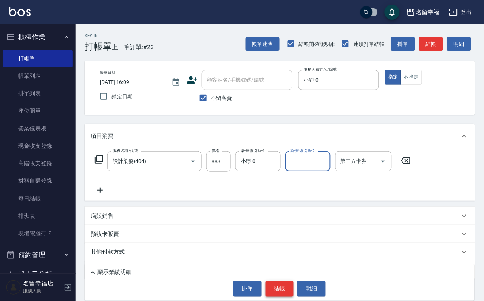
click at [289, 281] on button "結帳" at bounding box center [280, 289] width 28 height 16
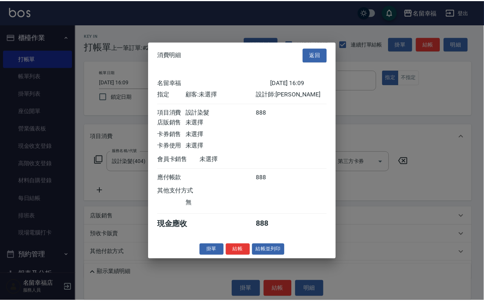
scroll to position [93, 0]
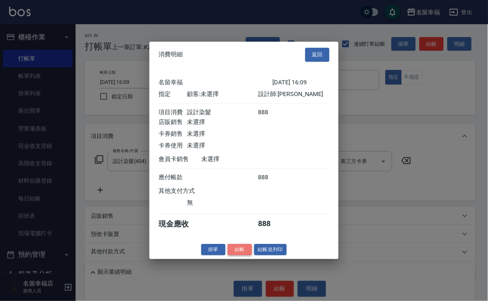
click at [228, 256] on button "結帳" at bounding box center [240, 250] width 24 height 12
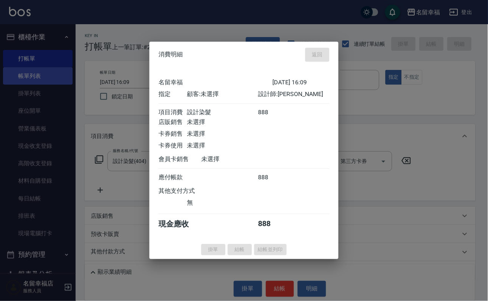
type input "[DATE] 16:17"
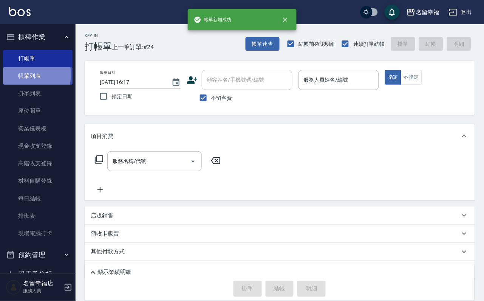
click at [28, 79] on link "帳單列表" at bounding box center [38, 75] width 70 height 17
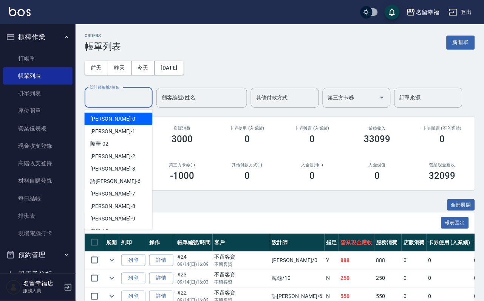
click at [120, 101] on input "設計師編號/姓名" at bounding box center [118, 97] width 61 height 13
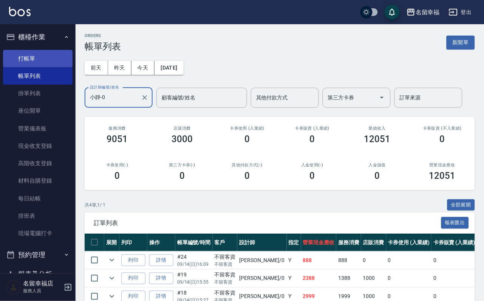
type input "小靜-0"
click at [29, 56] on link "打帳單" at bounding box center [38, 58] width 70 height 17
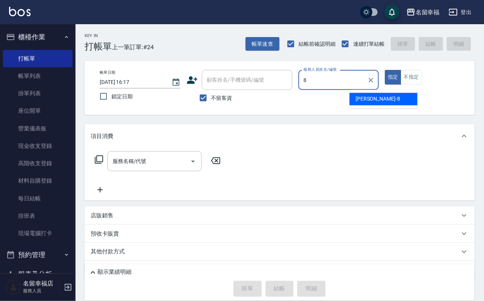
type input "[PERSON_NAME]-8"
type button "true"
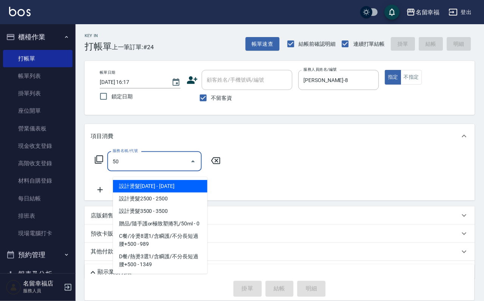
type input "5"
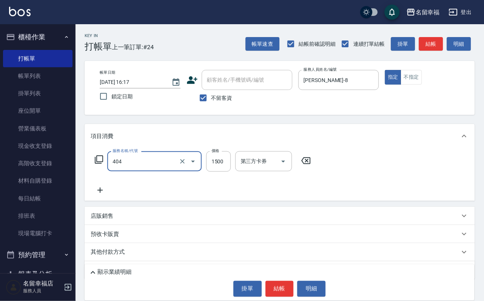
type input "設計染髮(404)"
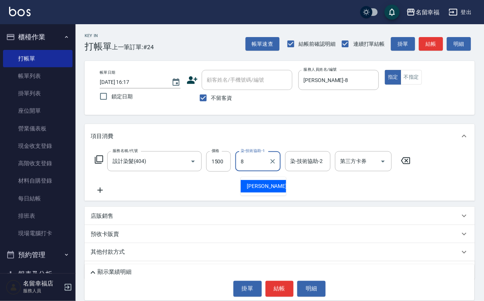
type input "[PERSON_NAME]-8"
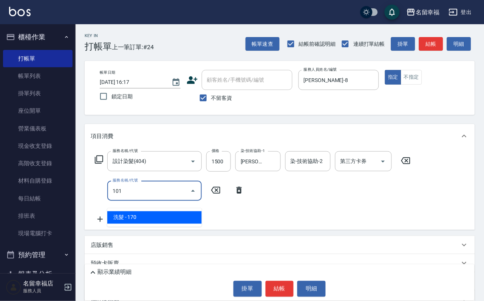
type input "洗髮(101)"
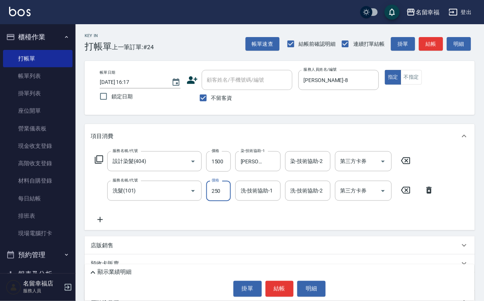
type input "250"
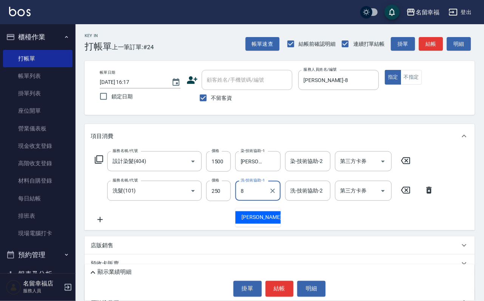
type input "[PERSON_NAME]-8"
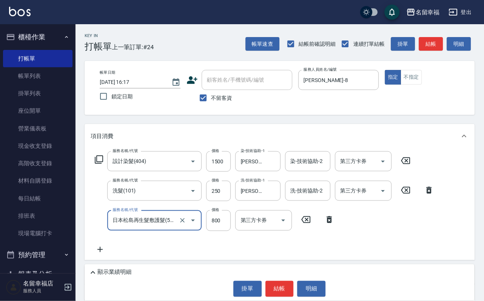
type input "日本松島再生髮敷護髮(506)"
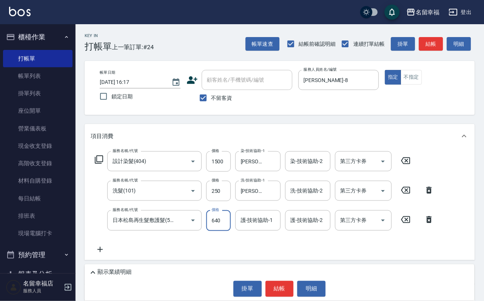
type input "640"
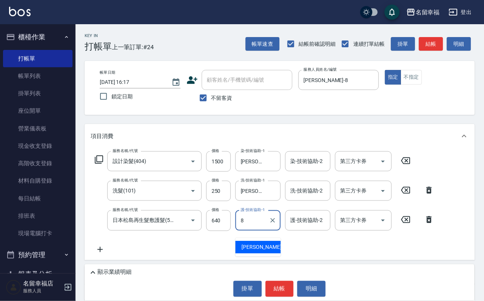
type input "[PERSON_NAME]-8"
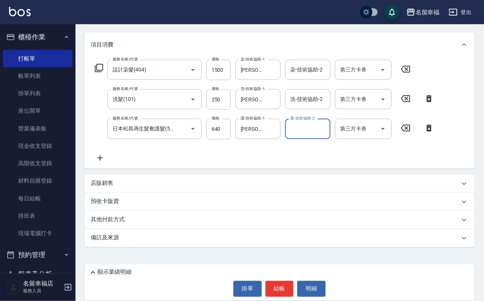
scroll to position [104, 0]
click at [132, 182] on div "店販銷售" at bounding box center [276, 184] width 370 height 8
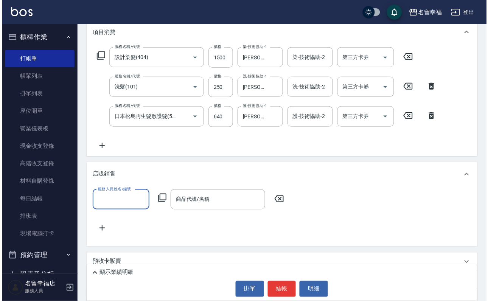
scroll to position [0, 0]
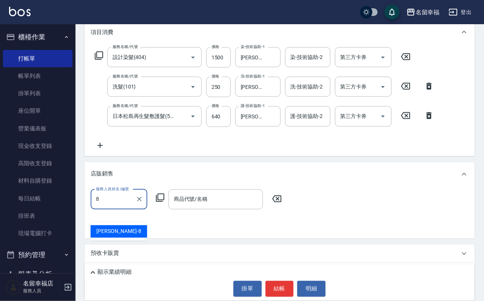
type input "[PERSON_NAME]-8"
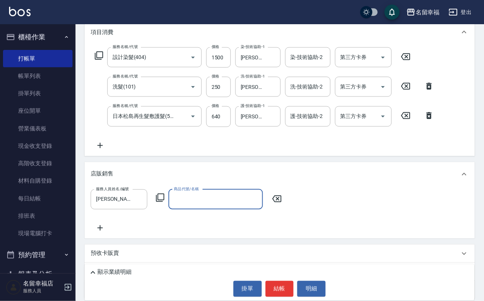
click at [156, 202] on icon at bounding box center [160, 197] width 9 height 9
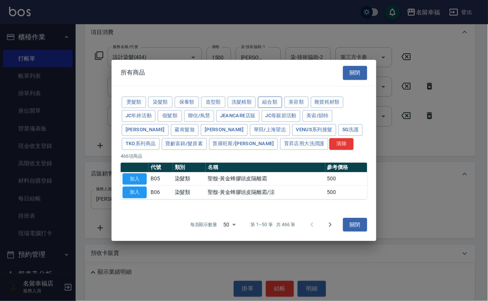
click at [282, 96] on button "組合類" at bounding box center [270, 102] width 24 height 12
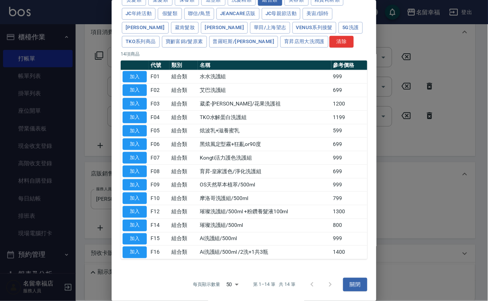
scroll to position [170, 0]
drag, startPoint x: 132, startPoint y: 239, endPoint x: 171, endPoint y: 242, distance: 38.7
click at [133, 239] on button "加入" at bounding box center [135, 239] width 24 height 12
type input "Ai洗護組/500ml"
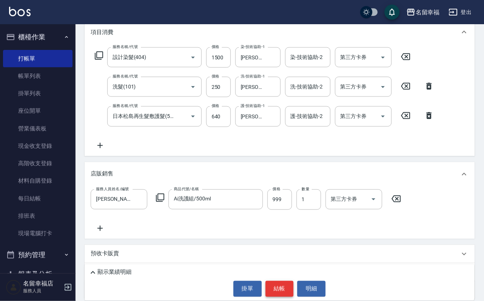
click at [279, 281] on button "結帳" at bounding box center [280, 289] width 28 height 16
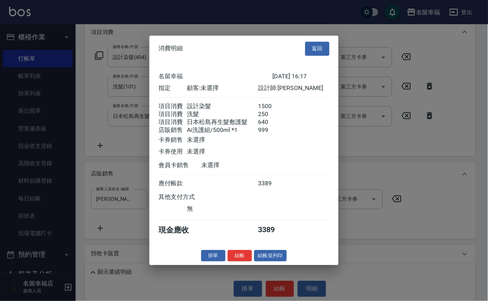
scroll to position [146, 0]
click at [241, 262] on button "結帳" at bounding box center [240, 256] width 24 height 12
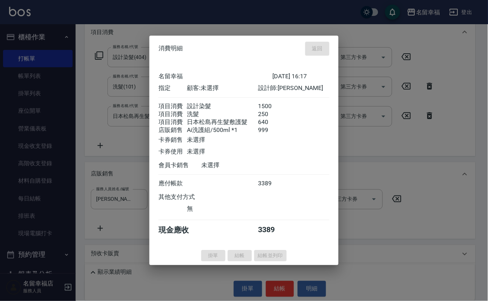
type input "[DATE] 16:18"
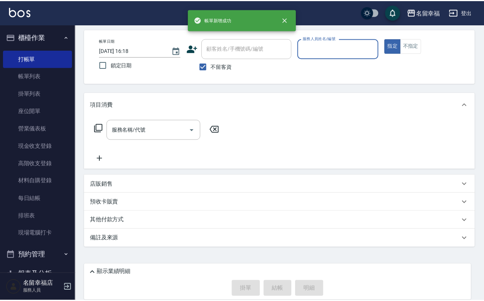
scroll to position [0, 0]
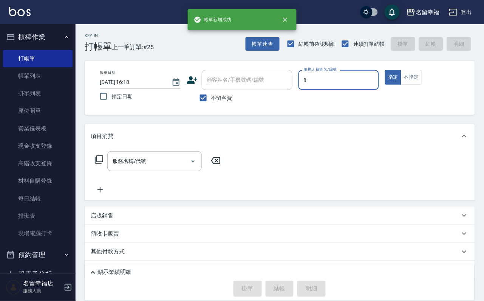
type input "[PERSON_NAME]-8"
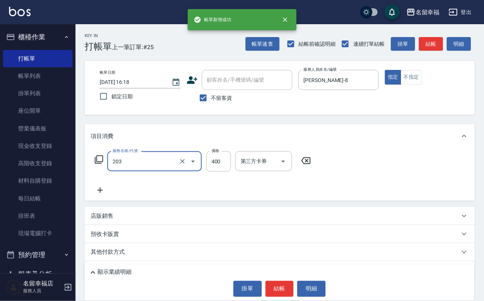
type input "指定單剪(203)"
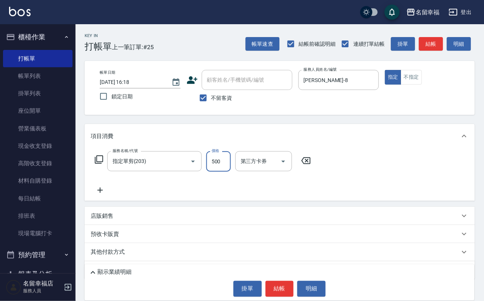
type input "0"
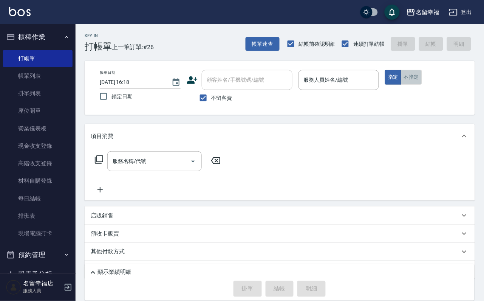
click at [422, 84] on button "不指定" at bounding box center [411, 77] width 21 height 15
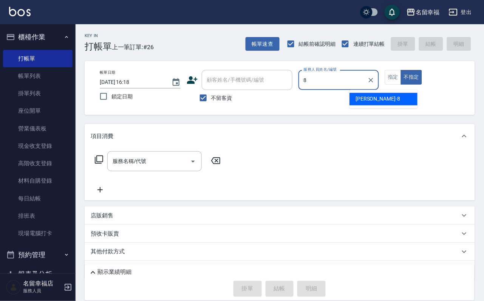
type input "[PERSON_NAME]-8"
type button "false"
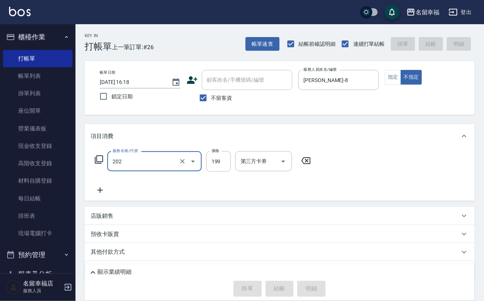
type input "202"
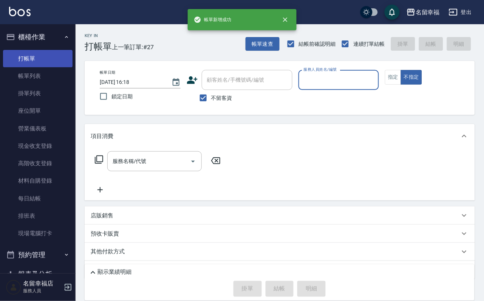
click at [48, 67] on link "打帳單" at bounding box center [38, 58] width 70 height 17
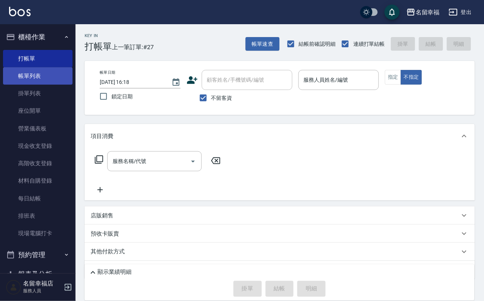
click at [53, 79] on link "帳單列表" at bounding box center [38, 75] width 70 height 17
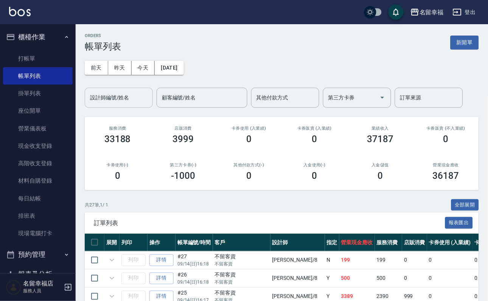
click at [119, 95] on div "設計師編號/姓名 設計師編號/姓名" at bounding box center [119, 98] width 68 height 20
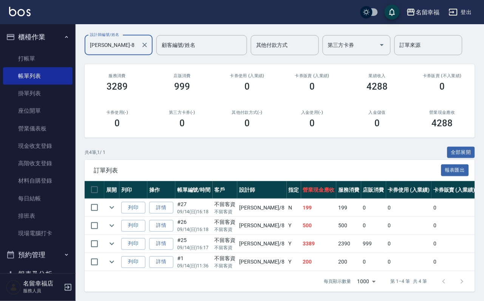
scroll to position [112, 0]
type input "[PERSON_NAME]-8"
click at [24, 56] on link "打帳單" at bounding box center [38, 58] width 70 height 17
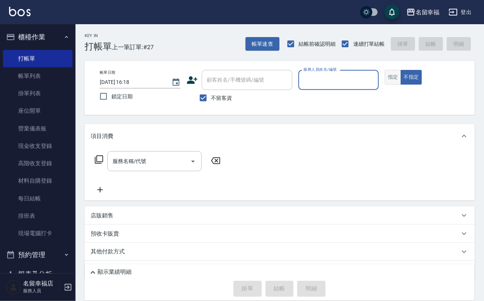
click at [402, 85] on button "指定" at bounding box center [393, 77] width 16 height 15
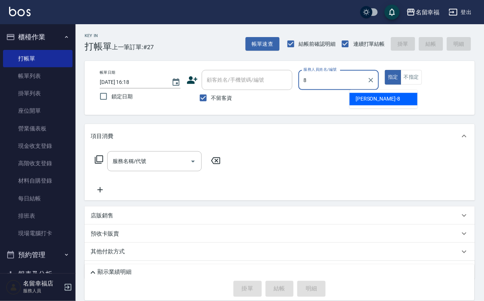
type input "[PERSON_NAME]-8"
type button "true"
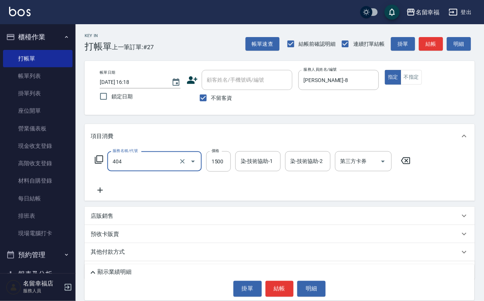
type input "設計染髮(404)"
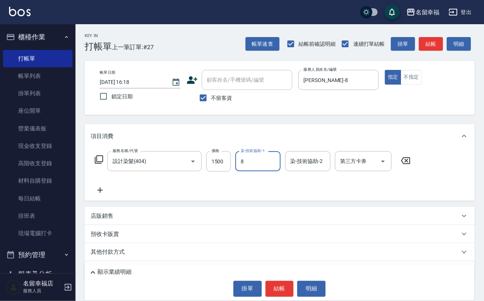
type input "[PERSON_NAME]-8"
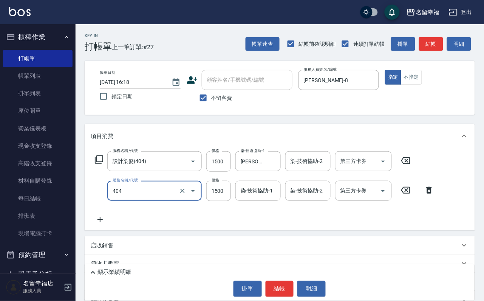
type input "設計染髮(404)"
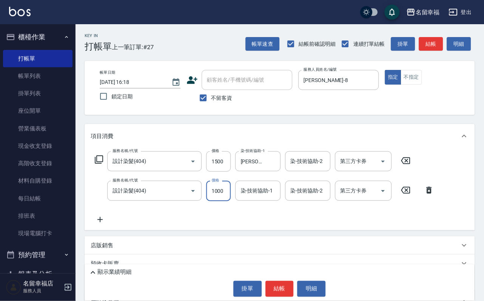
scroll to position [0, 0]
type input "1000"
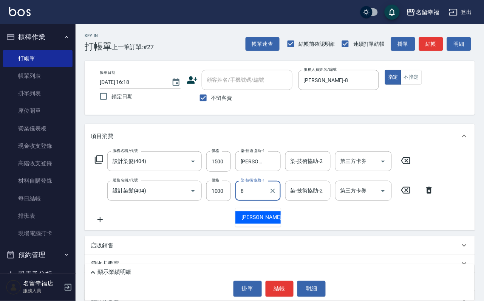
type input "[PERSON_NAME]-8"
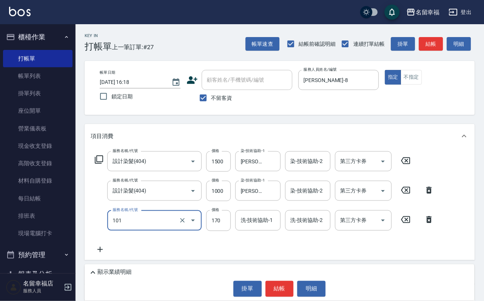
type input "洗髮(101)"
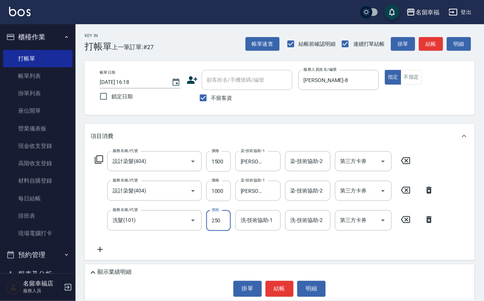
type input "250"
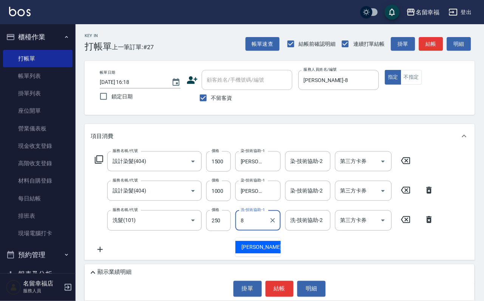
type input "[PERSON_NAME]-8"
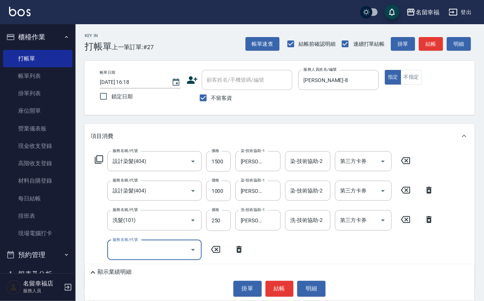
scroll to position [57, 0]
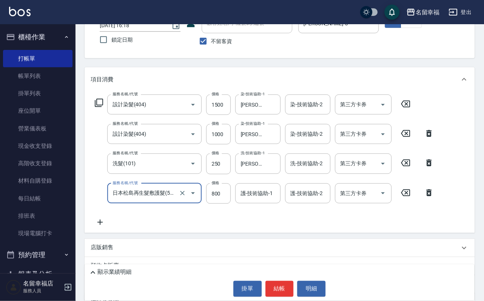
type input "日本松島再生髮敷護髮(506)"
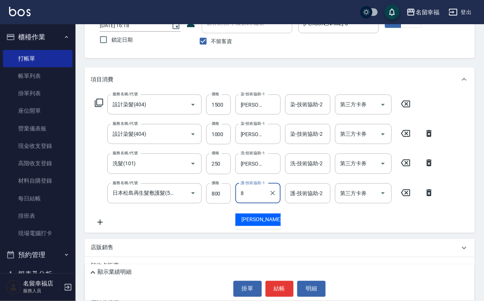
type input "[PERSON_NAME]-8"
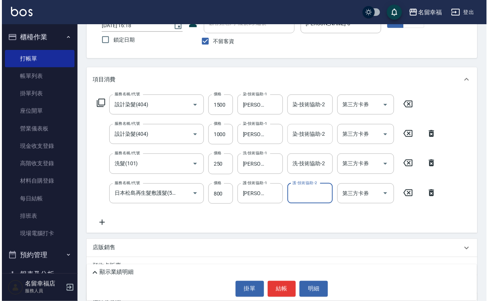
scroll to position [134, 0]
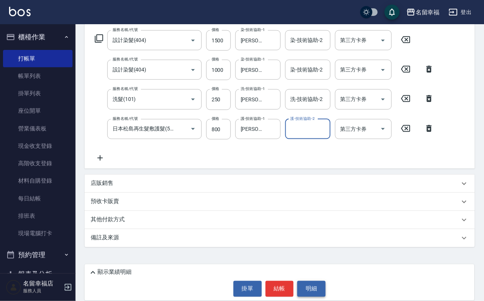
click at [326, 289] on button "明細" at bounding box center [312, 289] width 28 height 16
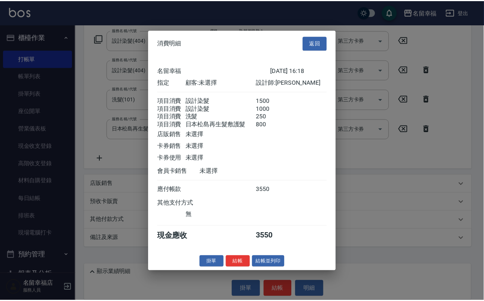
scroll to position [0, 0]
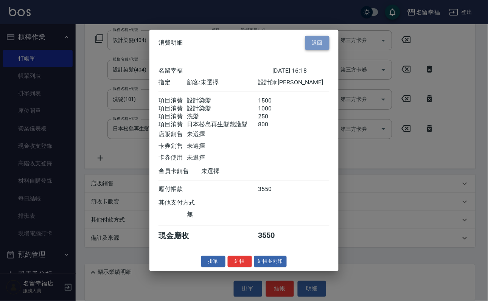
click at [313, 36] on button "返回" at bounding box center [317, 43] width 24 height 14
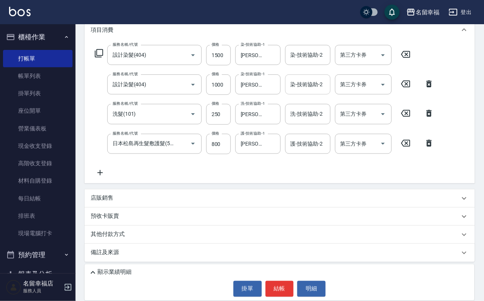
scroll to position [77, 0]
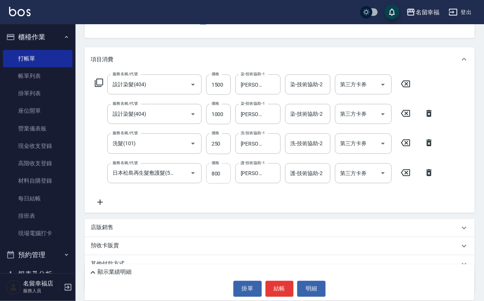
click at [228, 183] on input "800" at bounding box center [219, 173] width 25 height 20
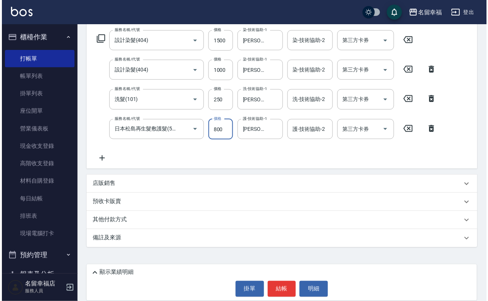
scroll to position [134, 0]
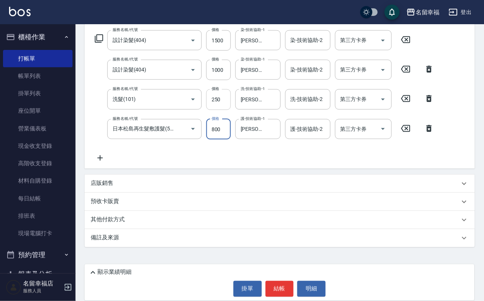
click at [224, 96] on input "250" at bounding box center [219, 99] width 25 height 20
type input "229"
click at [343, 149] on div "服務名稱/代號 設計染髮(404) 服務名稱/代號 價格 1500 價格 染-技術協助-1 詩[PERSON_NAME]-8 染-技術協助-1 染-技術協助-…" at bounding box center [265, 96] width 348 height 132
click at [306, 283] on button "明細" at bounding box center [312, 289] width 28 height 16
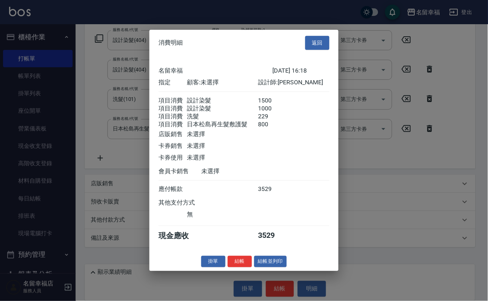
scroll to position [178, 0]
click at [230, 267] on button "結帳" at bounding box center [240, 262] width 24 height 12
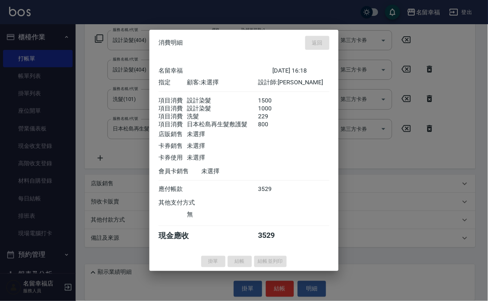
type input "[DATE] 16:19"
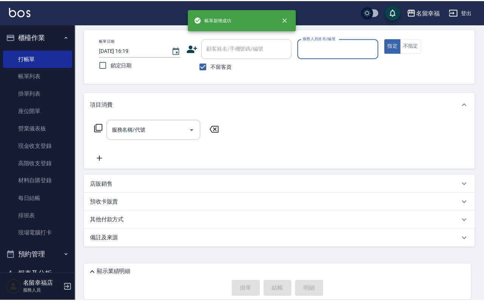
scroll to position [45, 0]
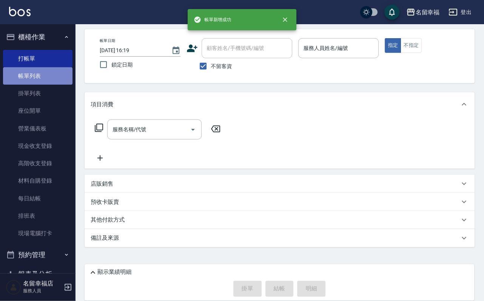
click at [43, 81] on link "帳單列表" at bounding box center [38, 75] width 70 height 17
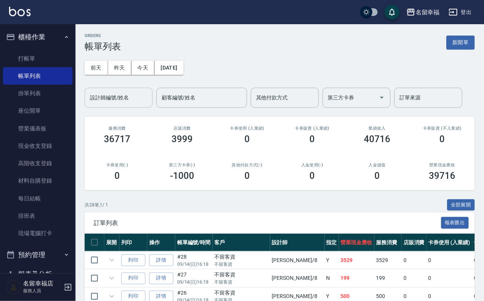
click at [132, 91] on div "設計師編號/姓名" at bounding box center [119, 98] width 68 height 20
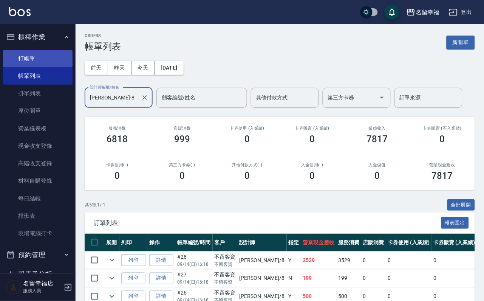
type input "[PERSON_NAME]-8"
click at [26, 54] on link "打帳單" at bounding box center [38, 58] width 70 height 17
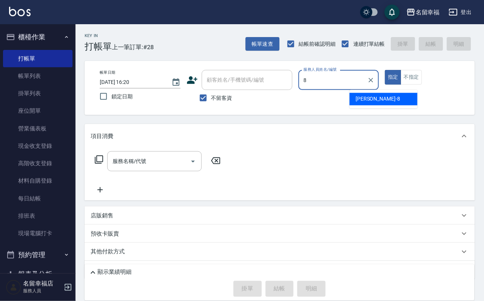
type input "[PERSON_NAME]-8"
type button "true"
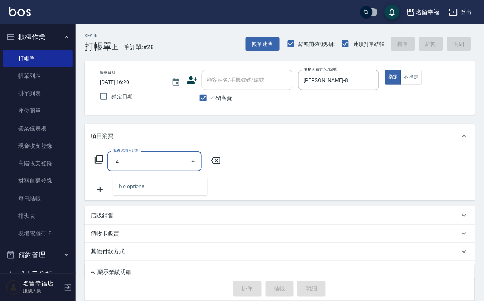
type input "1"
type input "4"
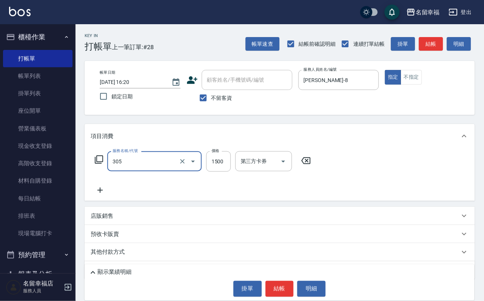
type input "設計燙髮1500(305)"
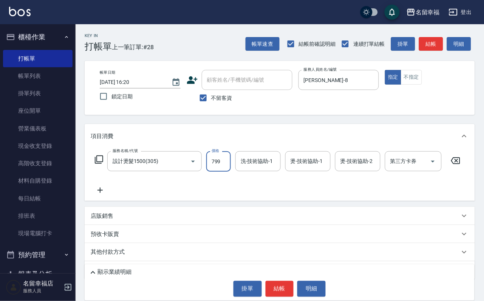
type input "799"
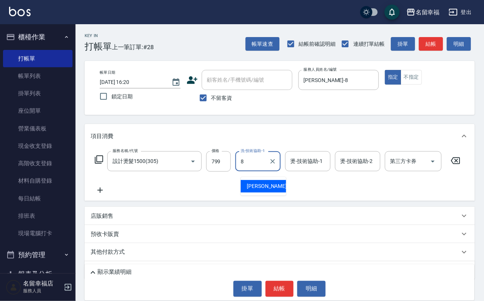
type input "[PERSON_NAME]-8"
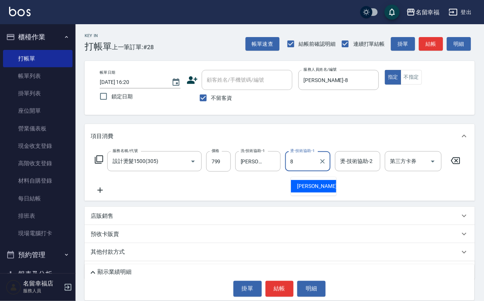
type input "[PERSON_NAME]-8"
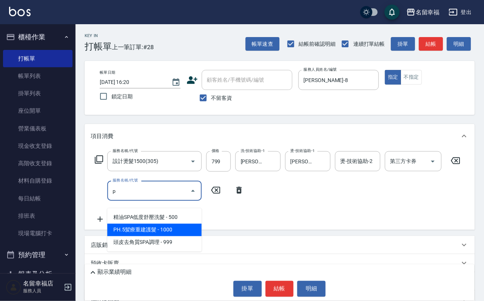
click at [179, 230] on span "PH.5髪療重建護髮 - 1000" at bounding box center [154, 230] width 95 height 12
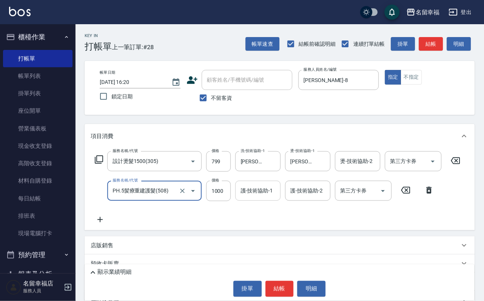
type input "PH.5髪療重建護髮(508)"
click at [263, 208] on div "服務名稱/代號 設計燙髮1500(305) 服務名稱/代號 價格 799 價格 洗-技術協助-1 詩婷-8 洗-技術協助-1 燙-技術協助-1 詩[PERSO…" at bounding box center [278, 187] width 375 height 73
click at [263, 201] on div "護-技術協助-1" at bounding box center [258, 191] width 45 height 20
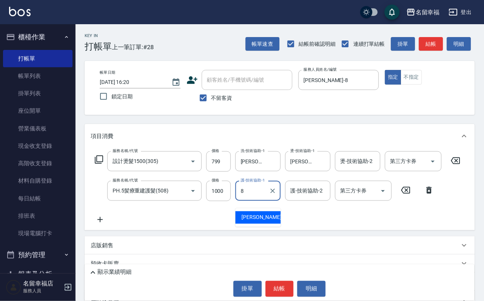
type input "[PERSON_NAME]-8"
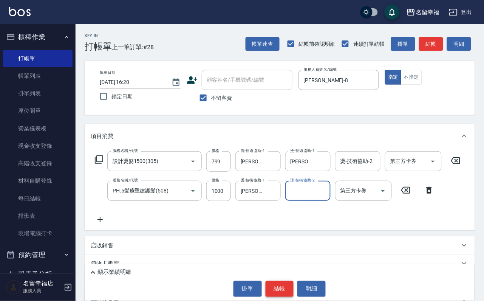
drag, startPoint x: 286, startPoint y: 293, endPoint x: 287, endPoint y: 288, distance: 5.3
click at [286, 293] on button "結帳" at bounding box center [280, 289] width 28 height 16
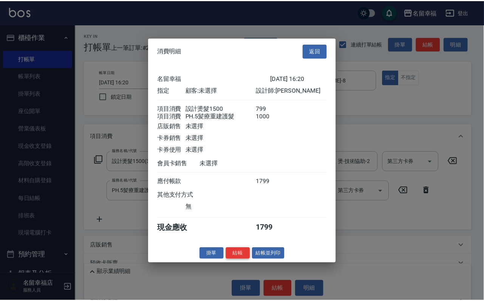
scroll to position [122, 0]
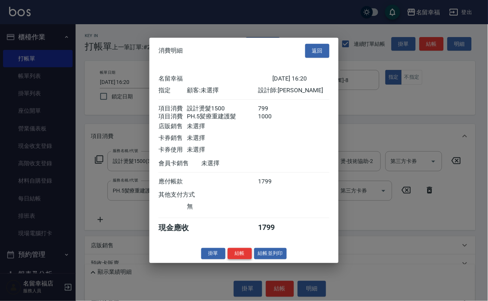
click at [238, 259] on button "結帳" at bounding box center [240, 254] width 24 height 12
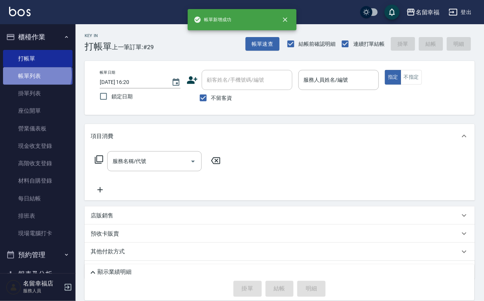
click at [36, 79] on link "帳單列表" at bounding box center [38, 75] width 70 height 17
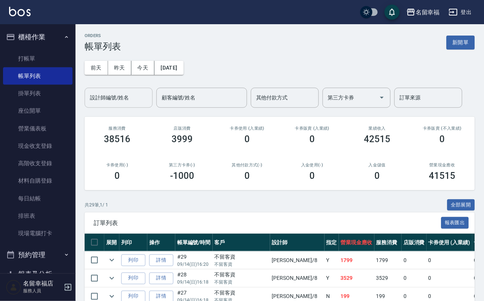
click at [110, 104] on input "設計師編號/姓名" at bounding box center [118, 97] width 61 height 13
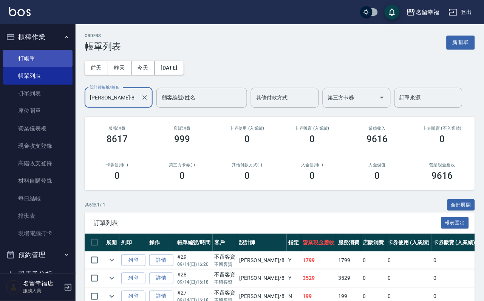
type input "[PERSON_NAME]-8"
click at [31, 63] on link "打帳單" at bounding box center [38, 58] width 70 height 17
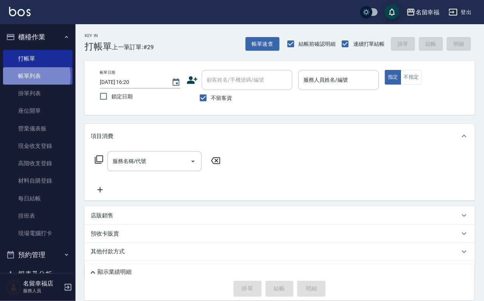
click at [30, 81] on link "帳單列表" at bounding box center [38, 75] width 70 height 17
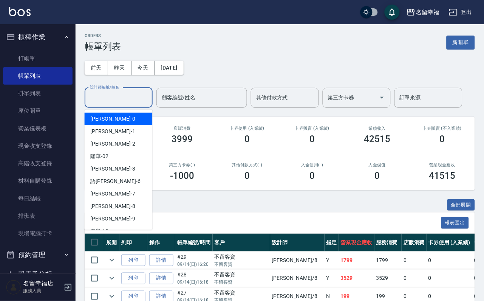
click at [107, 94] on input "設計師編號/姓名" at bounding box center [118, 97] width 61 height 13
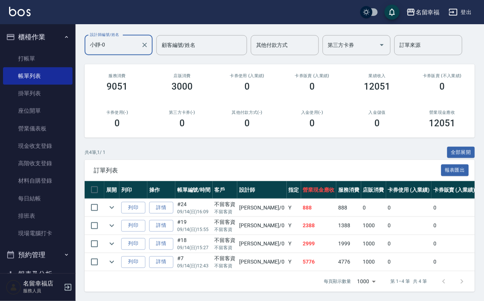
scroll to position [112, 0]
type input "小靜-0"
click at [116, 258] on icon "expand row" at bounding box center [111, 262] width 9 height 9
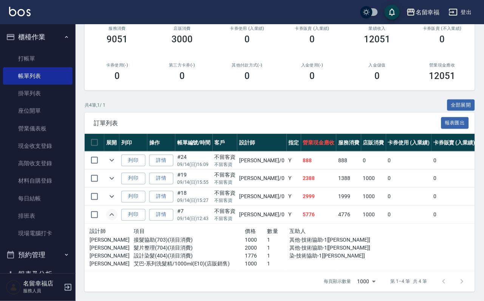
scroll to position [160, 0]
click at [173, 209] on link "詳情" at bounding box center [161, 215] width 24 height 12
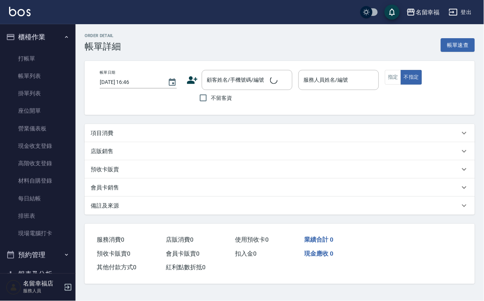
type input "[DATE] 12:43"
checkbox input "true"
type input "小靜-0"
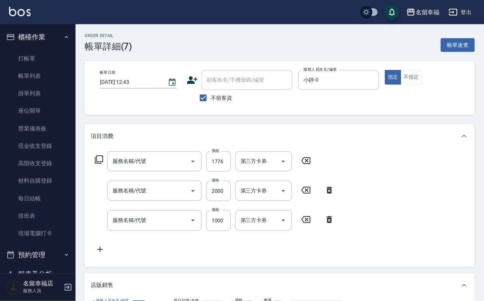
type input "設計染髮(404)"
type input "髮片整理(704)"
type input "接髮協助(703)"
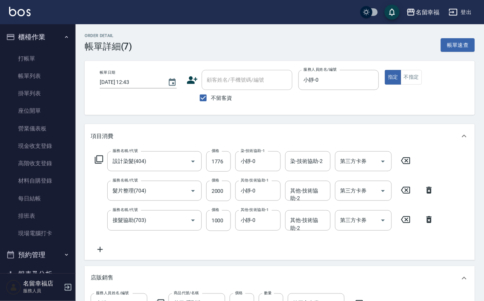
click at [104, 164] on icon at bounding box center [99, 159] width 9 height 9
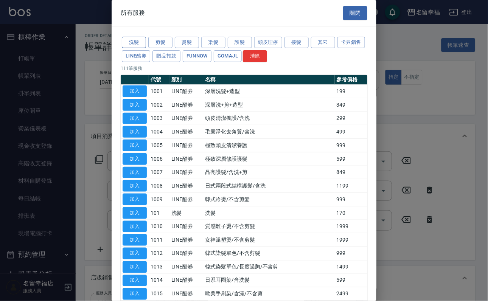
click at [144, 48] on button "洗髮" at bounding box center [134, 43] width 24 height 12
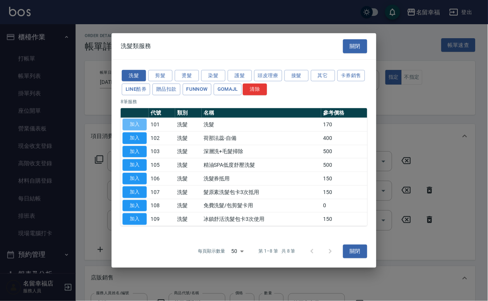
click at [137, 119] on button "加入" at bounding box center [135, 125] width 24 height 12
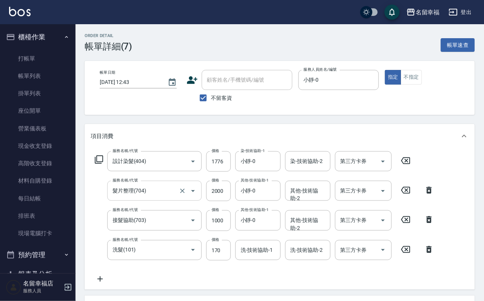
scroll to position [113, 0]
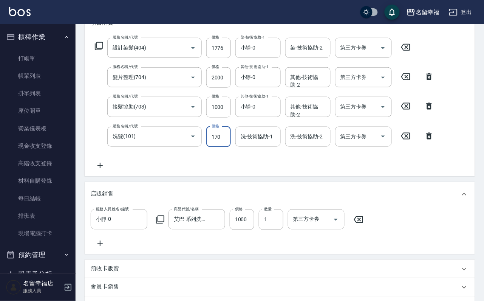
click at [212, 145] on input "170" at bounding box center [219, 137] width 25 height 20
type input "250"
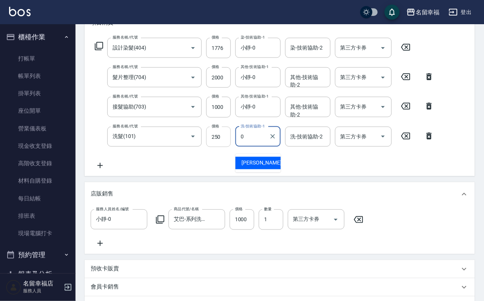
type input "小靜-0"
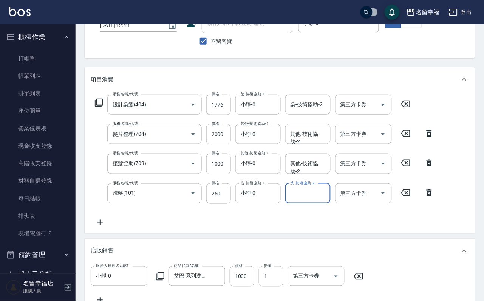
scroll to position [270, 0]
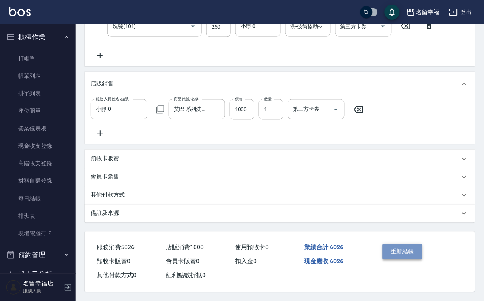
click at [397, 244] on button "重新結帳" at bounding box center [403, 252] width 40 height 16
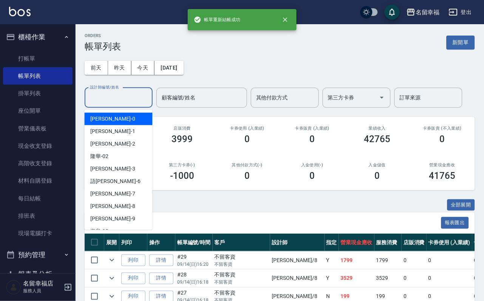
click at [121, 96] on input "設計師編號/姓名" at bounding box center [118, 97] width 61 height 13
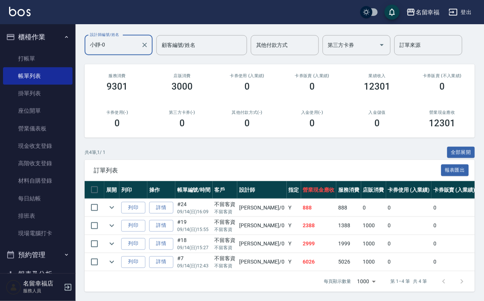
scroll to position [112, 0]
type input "小靜-0"
click at [118, 202] on button "expand row" at bounding box center [111, 207] width 11 height 11
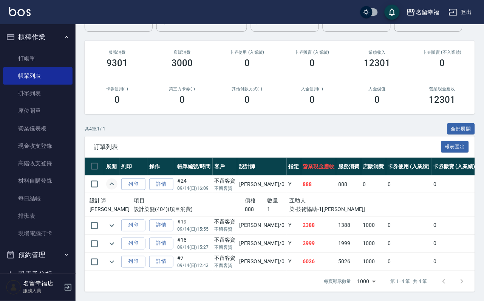
click at [116, 180] on icon "expand row" at bounding box center [111, 184] width 9 height 9
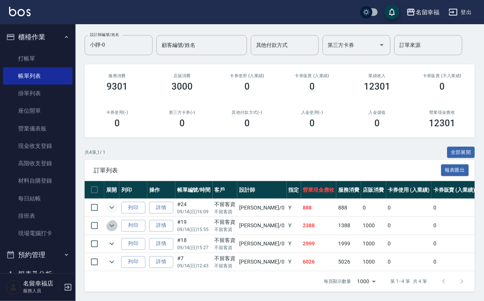
click at [116, 221] on icon "expand row" at bounding box center [111, 225] width 9 height 9
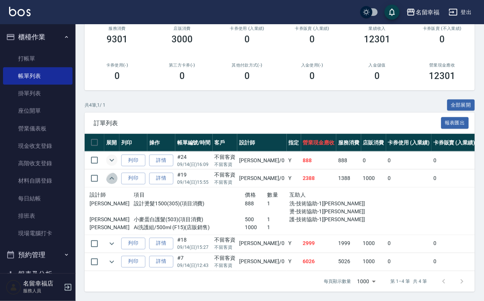
click at [116, 183] on icon "expand row" at bounding box center [111, 178] width 9 height 9
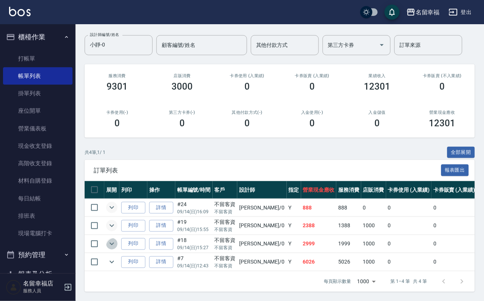
click at [116, 239] on icon "expand row" at bounding box center [111, 243] width 9 height 9
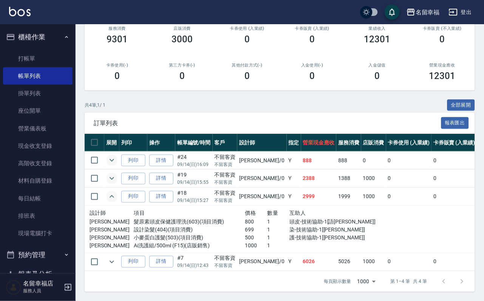
click at [116, 201] on icon "expand row" at bounding box center [111, 196] width 9 height 9
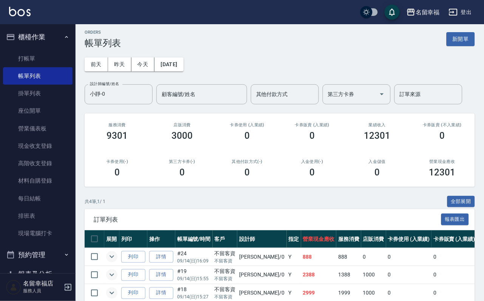
scroll to position [0, 0]
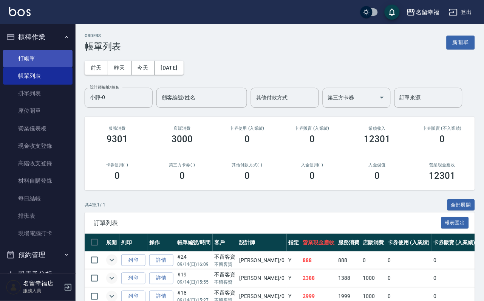
click at [26, 59] on link "打帳單" at bounding box center [38, 58] width 70 height 17
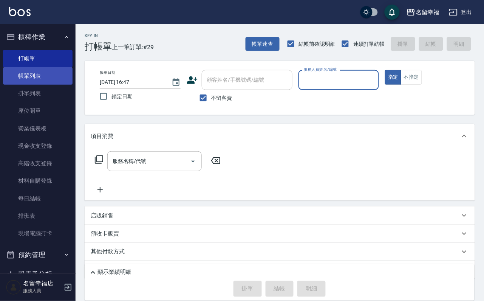
click at [43, 72] on link "帳單列表" at bounding box center [38, 75] width 70 height 17
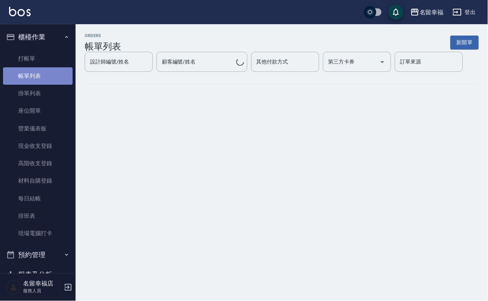
click at [41, 74] on link "帳單列表" at bounding box center [38, 75] width 70 height 17
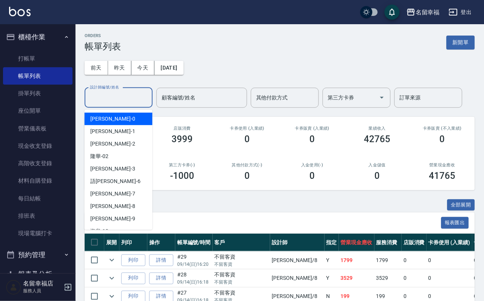
click at [110, 98] on input "設計師編號/姓名" at bounding box center [118, 97] width 61 height 13
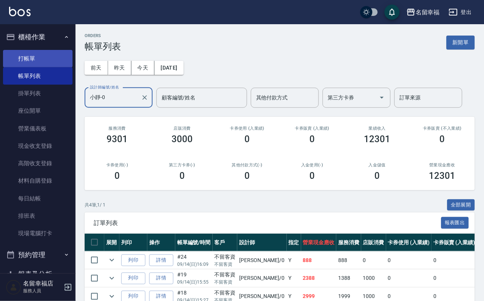
type input "小靜-0"
click at [32, 56] on link "打帳單" at bounding box center [38, 58] width 70 height 17
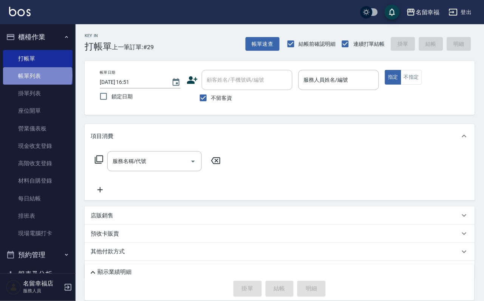
click at [37, 79] on link "帳單列表" at bounding box center [38, 75] width 70 height 17
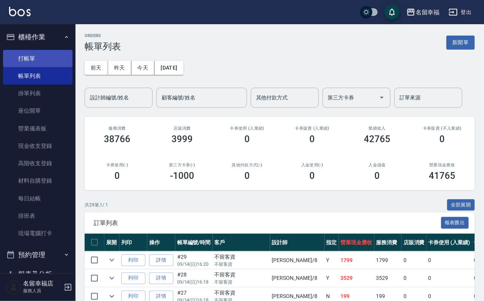
click at [51, 64] on link "打帳單" at bounding box center [38, 58] width 70 height 17
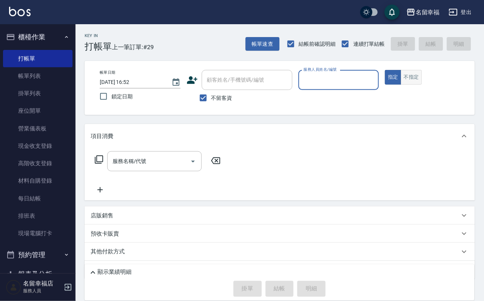
drag, startPoint x: 444, startPoint y: 97, endPoint x: 452, endPoint y: 95, distance: 7.4
click at [422, 85] on button "不指定" at bounding box center [411, 77] width 21 height 15
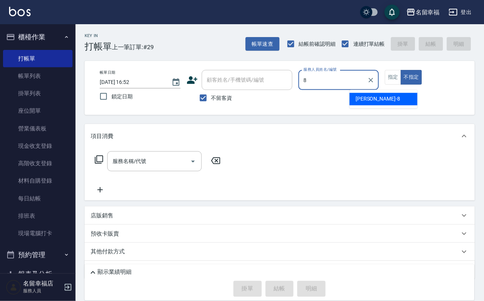
type input "[PERSON_NAME]-8"
type button "false"
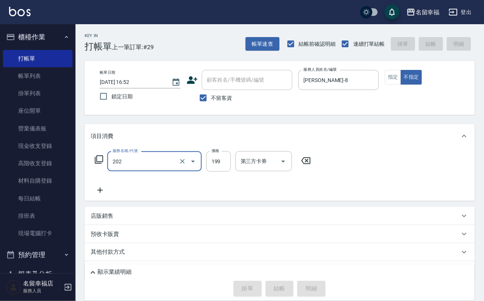
type input "202"
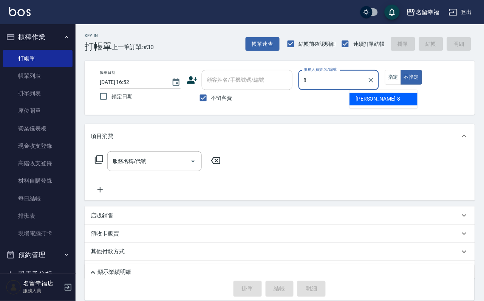
type input "[PERSON_NAME]-8"
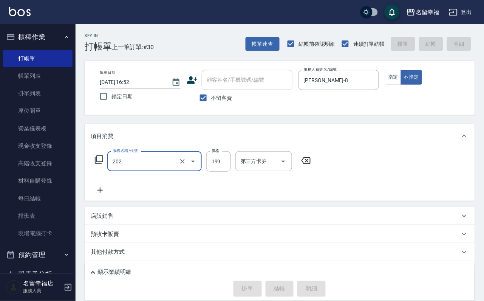
type input "202"
type input "[DATE] 17:06"
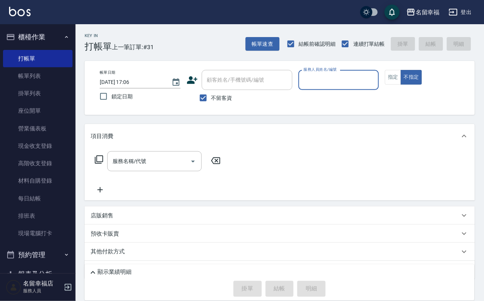
click at [429, 105] on div "帳單日期 [DATE] 17:06 鎖定日期 顧客姓名/手機號碼/編號 顧客姓名/手機號碼/編號 不留客資 服務人員姓名/編號 服務人員姓名/編號 指定 不指定" at bounding box center [280, 88] width 373 height 36
click at [402, 85] on button "指定" at bounding box center [393, 77] width 16 height 15
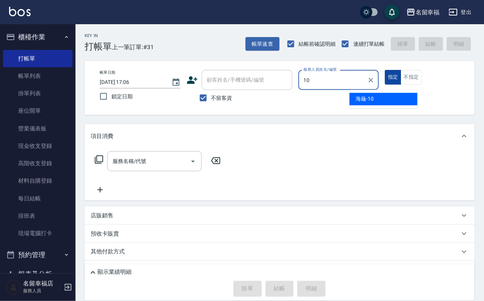
type input "海龜-10"
type button "true"
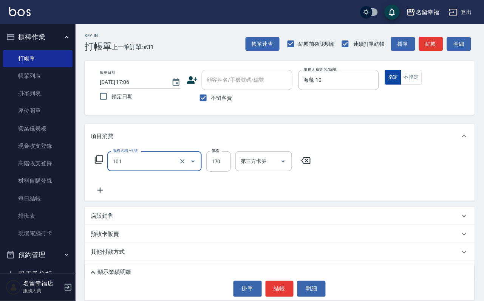
type input "洗髮(101)"
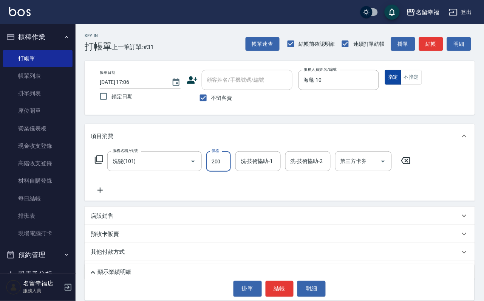
type input "200"
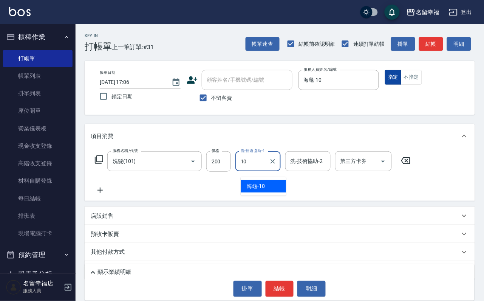
type input "海龜-10"
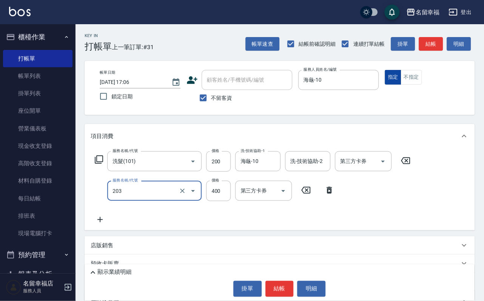
type input "指定單剪(203)"
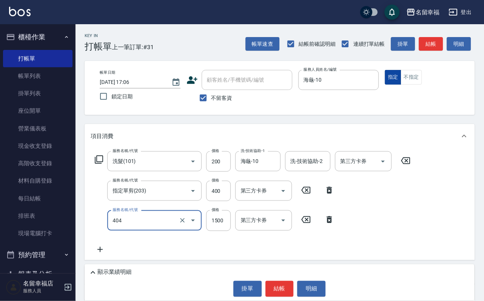
type input "設計染髮(404)"
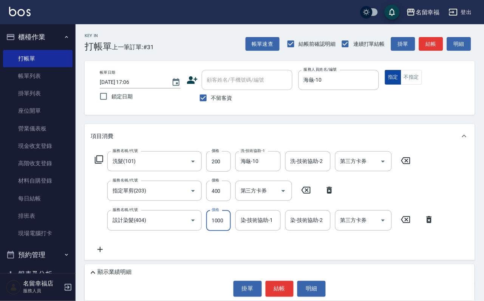
scroll to position [0, 0]
type input "1000"
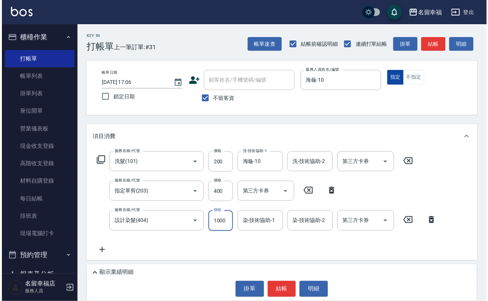
scroll to position [0, 0]
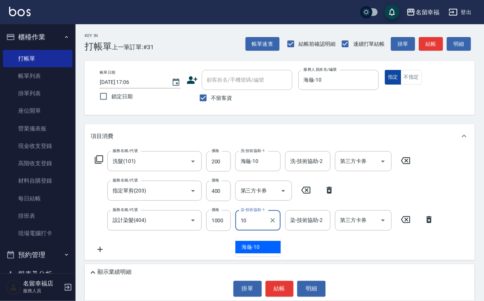
type input "海龜-10"
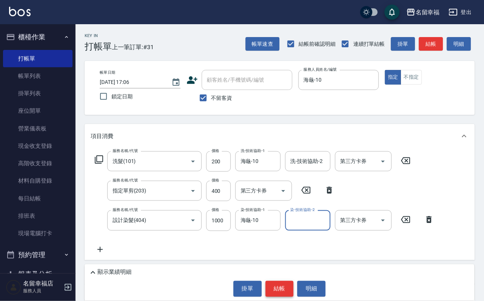
click at [279, 294] on button "結帳" at bounding box center [280, 289] width 28 height 16
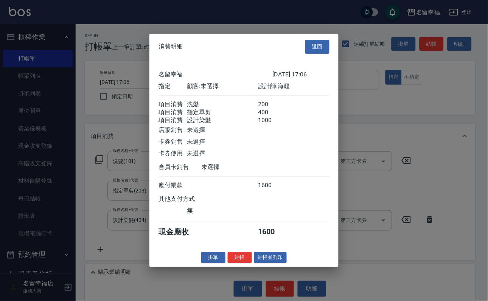
scroll to position [150, 0]
click at [231, 264] on button "結帳" at bounding box center [240, 258] width 24 height 12
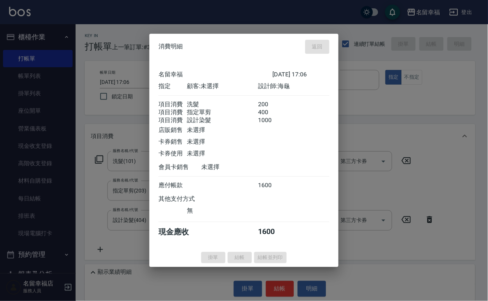
type input "[DATE] 17:11"
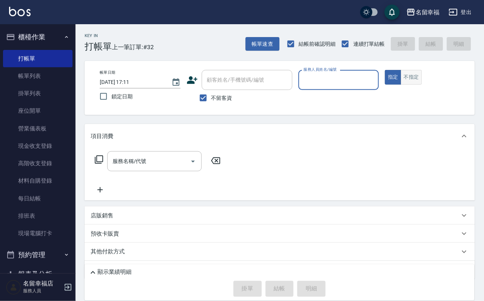
click at [422, 81] on button "不指定" at bounding box center [411, 77] width 21 height 15
type input "碧涵-2"
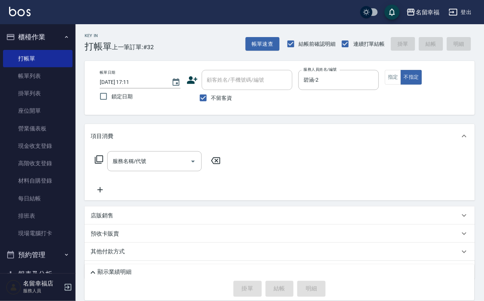
click at [98, 164] on icon at bounding box center [99, 159] width 8 height 8
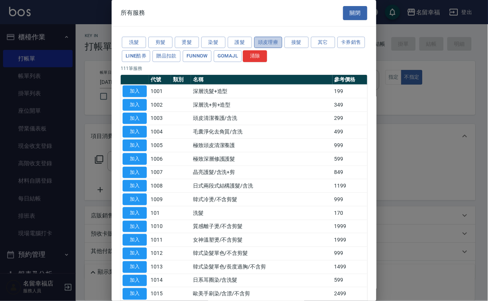
click at [271, 43] on button "頭皮理療" at bounding box center [268, 43] width 28 height 12
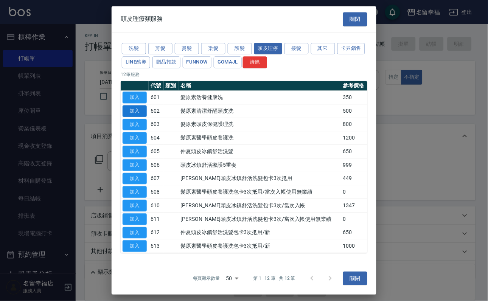
click at [137, 117] on button "加入" at bounding box center [135, 111] width 24 height 12
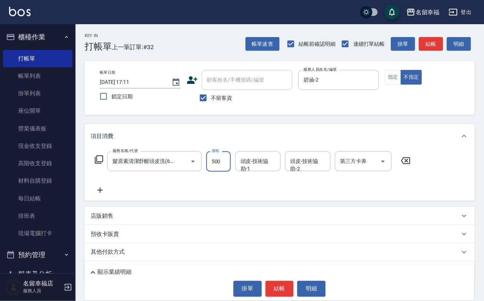
click at [231, 166] on input "500" at bounding box center [219, 161] width 25 height 20
click at [279, 284] on button "結帳" at bounding box center [280, 289] width 28 height 16
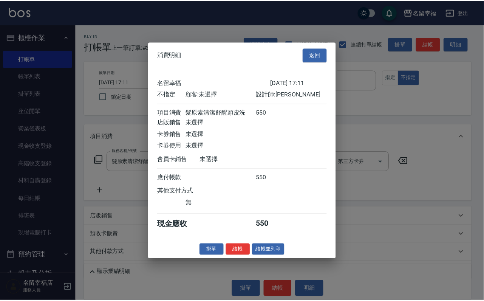
scroll to position [107, 0]
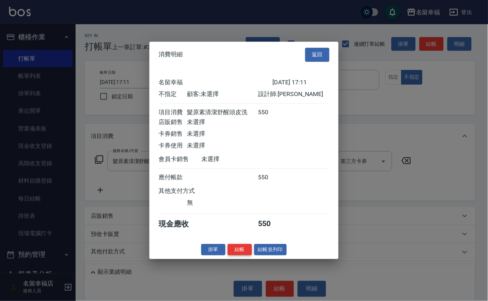
click at [236, 256] on button "結帳" at bounding box center [240, 250] width 24 height 12
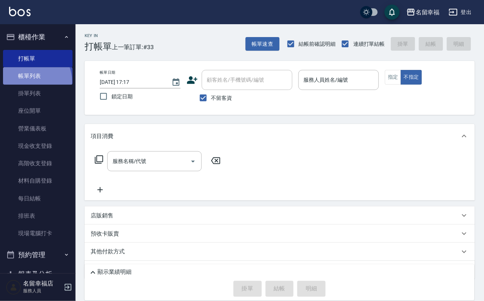
click at [31, 85] on link "帳單列表" at bounding box center [38, 75] width 70 height 17
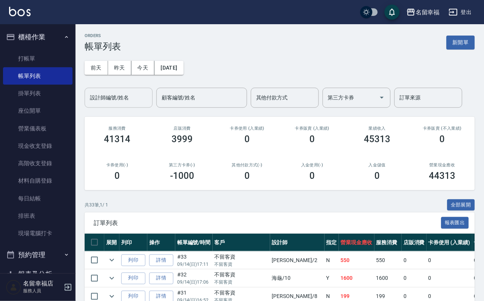
click at [113, 104] on input "設計師編號/姓名" at bounding box center [118, 97] width 61 height 13
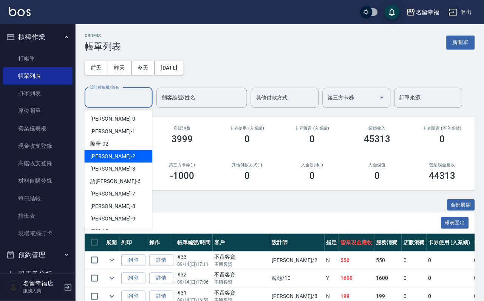
click at [116, 155] on div "[PERSON_NAME] -2" at bounding box center [119, 156] width 68 height 12
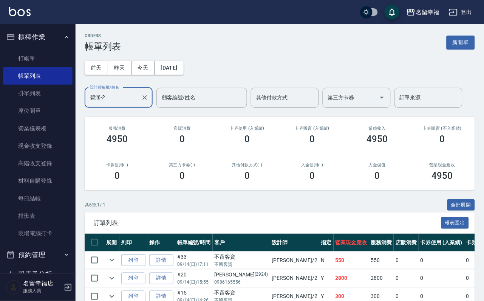
click at [32, 51] on ul "打帳單 帳單列表 掛單列表 座位開單 營業儀表板 現金收支登錄 高階收支登錄 材料自購登錄 每日結帳 排班表 現場電腦打卡" at bounding box center [38, 146] width 70 height 199
